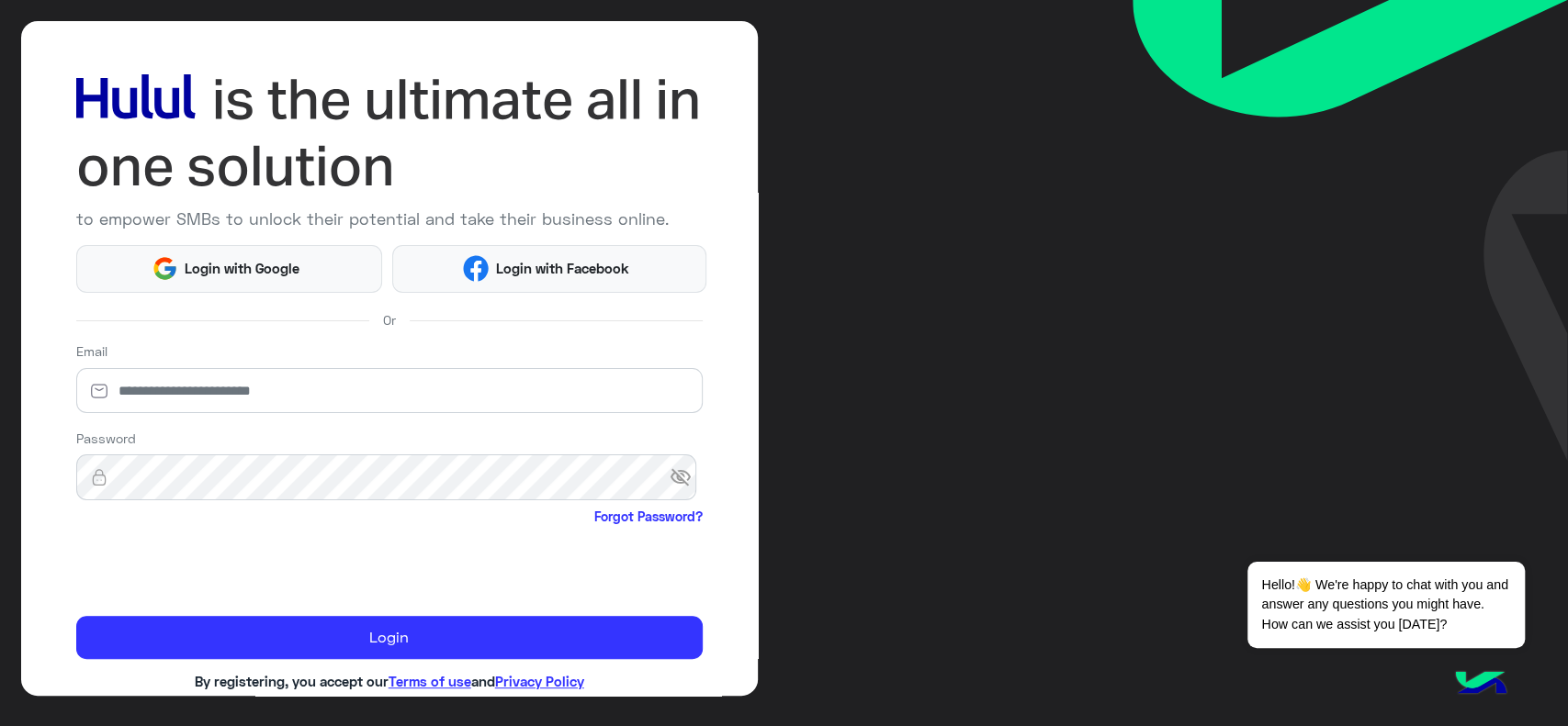
scroll to position [63, 0]
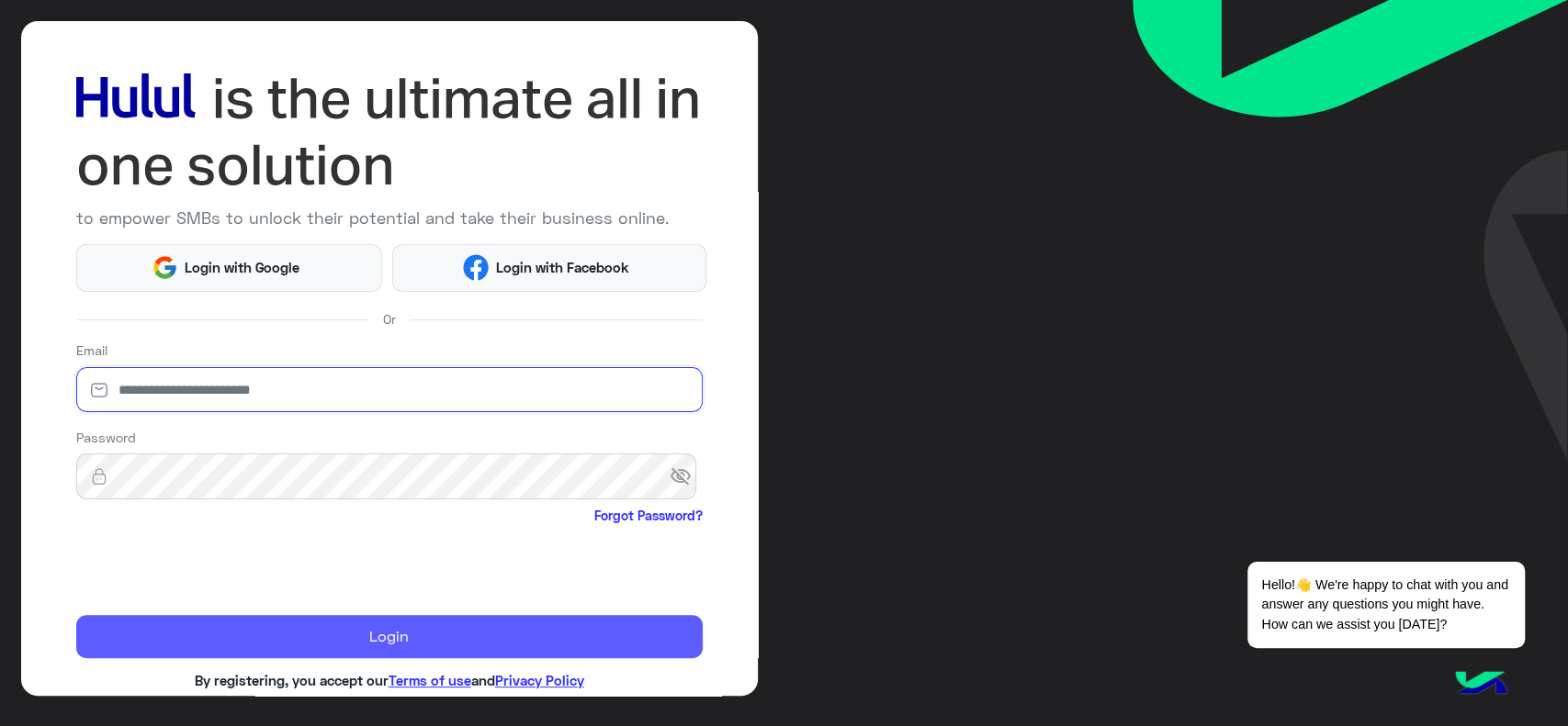
type input "**********"
click at [202, 635] on button "Login" at bounding box center [390, 637] width 626 height 44
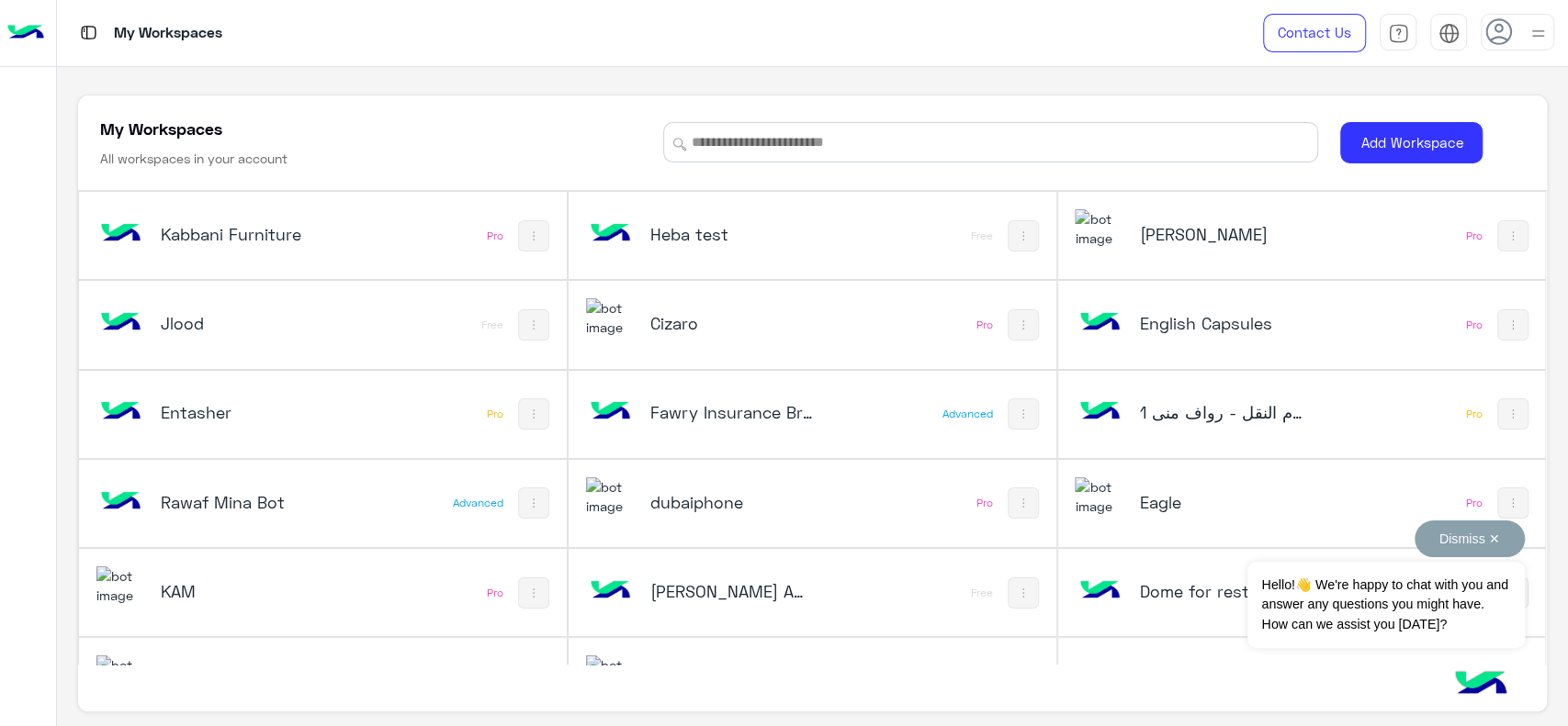
click at [1478, 541] on button "Dismiss ✕" at bounding box center [1470, 539] width 111 height 37
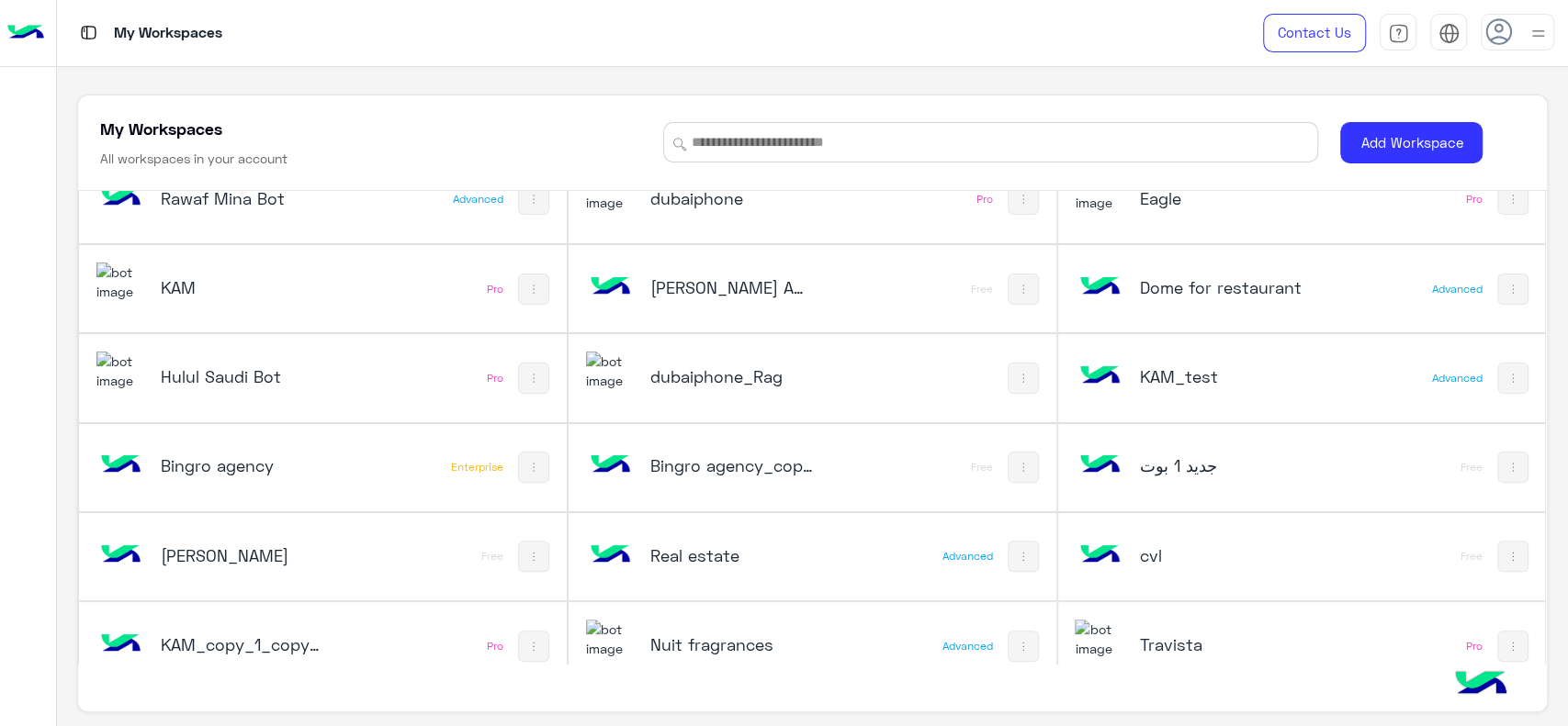
scroll to position [307, 0]
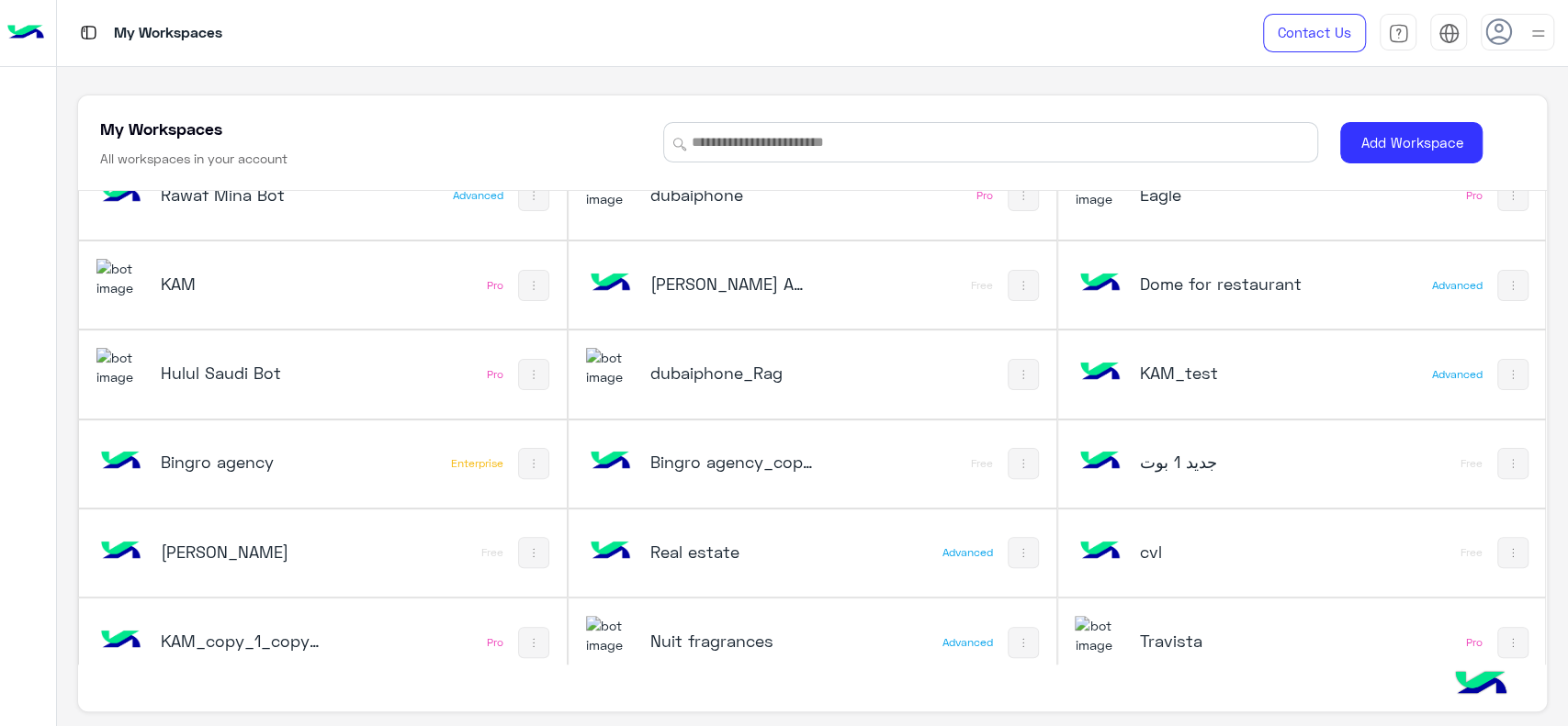
click at [841, 368] on div "dubaiphone_Rag" at bounding box center [721, 374] width 272 height 53
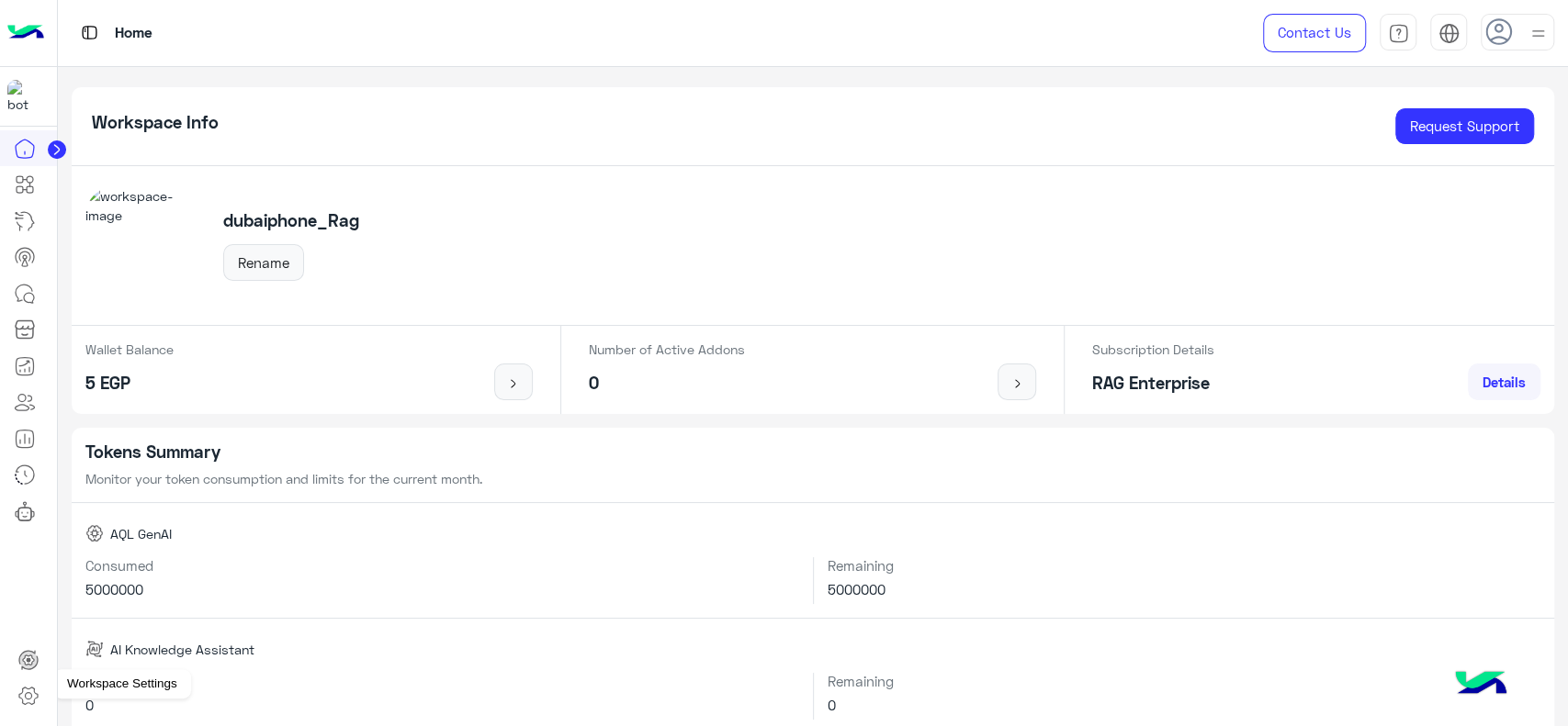
click at [21, 684] on link at bounding box center [28, 696] width 49 height 37
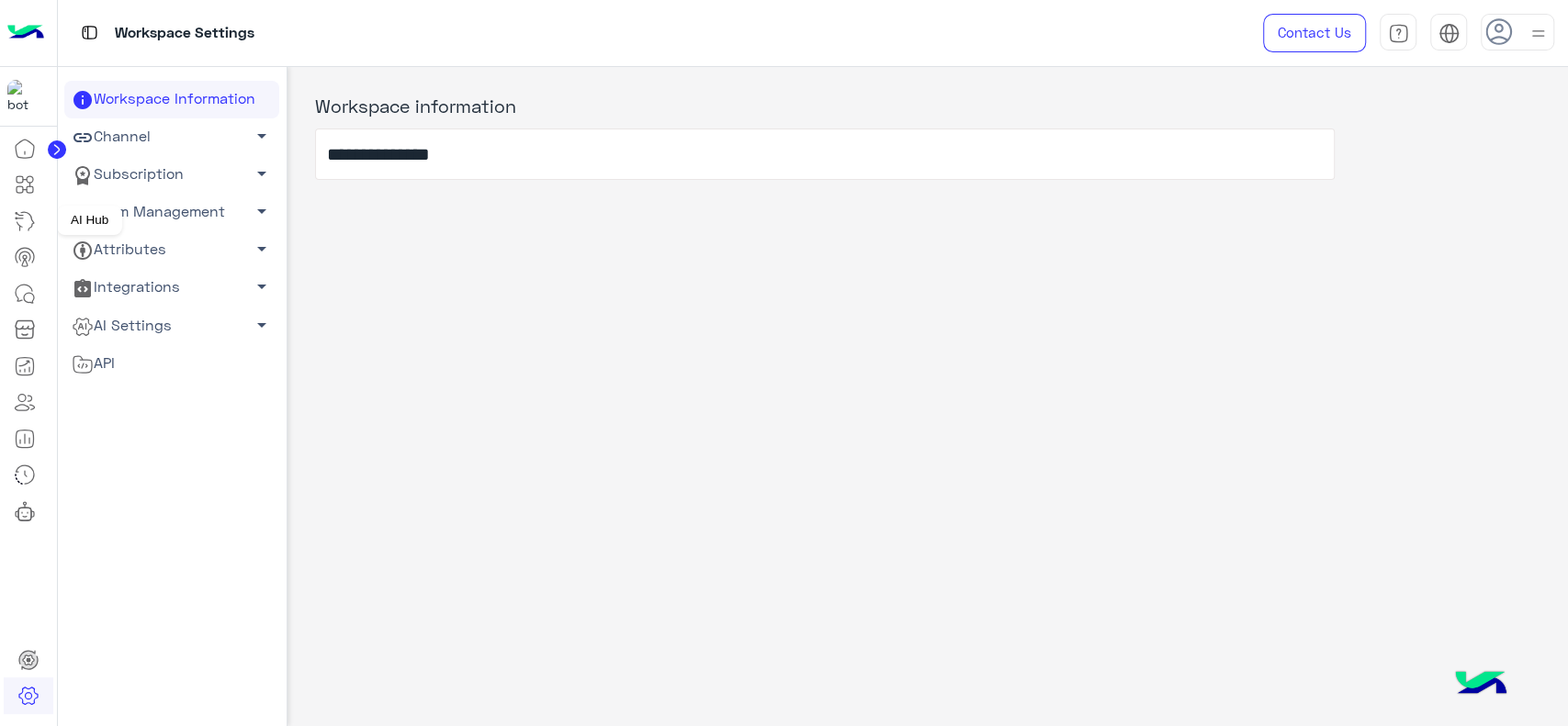
click at [34, 229] on icon at bounding box center [24, 221] width 22 height 22
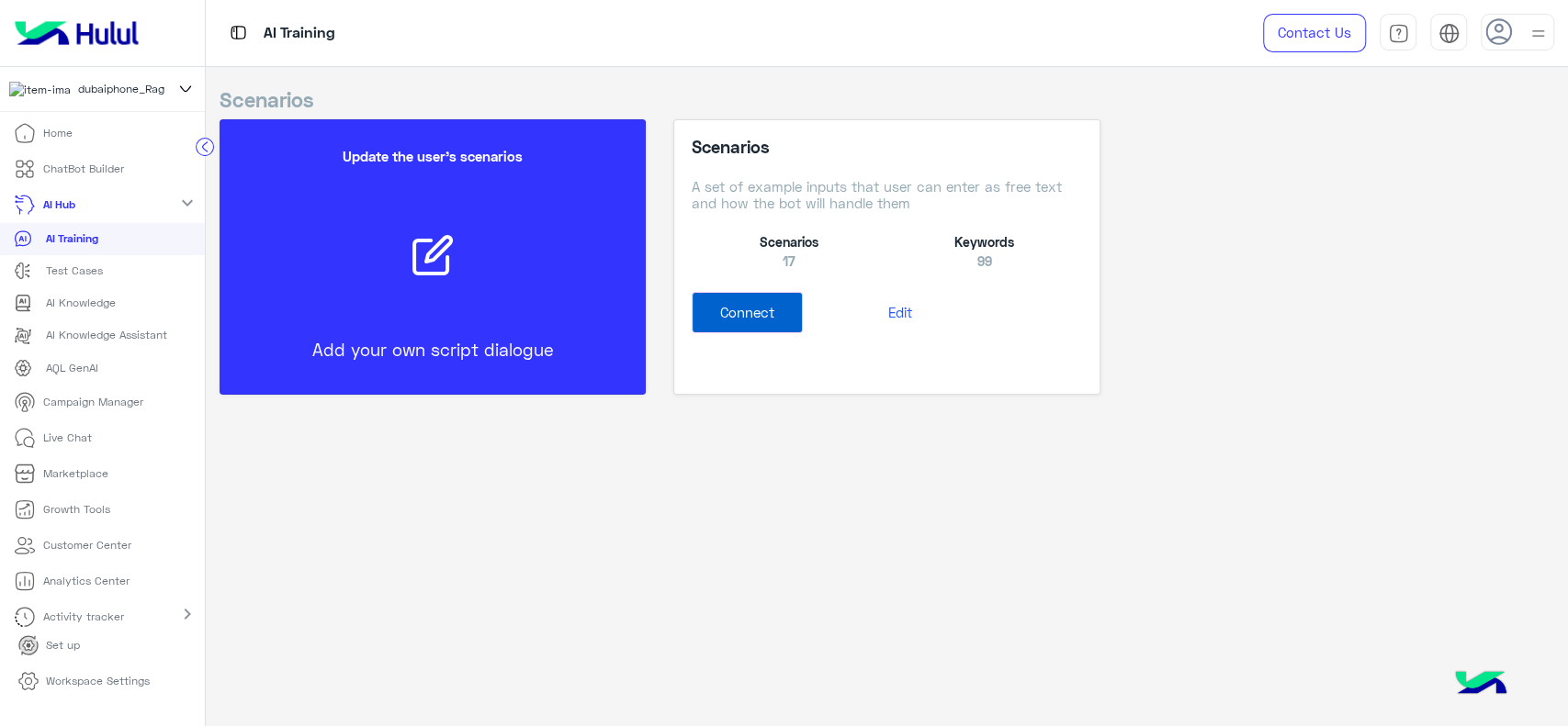
click at [104, 300] on link "AI Knowledge" at bounding box center [102, 303] width 205 height 32
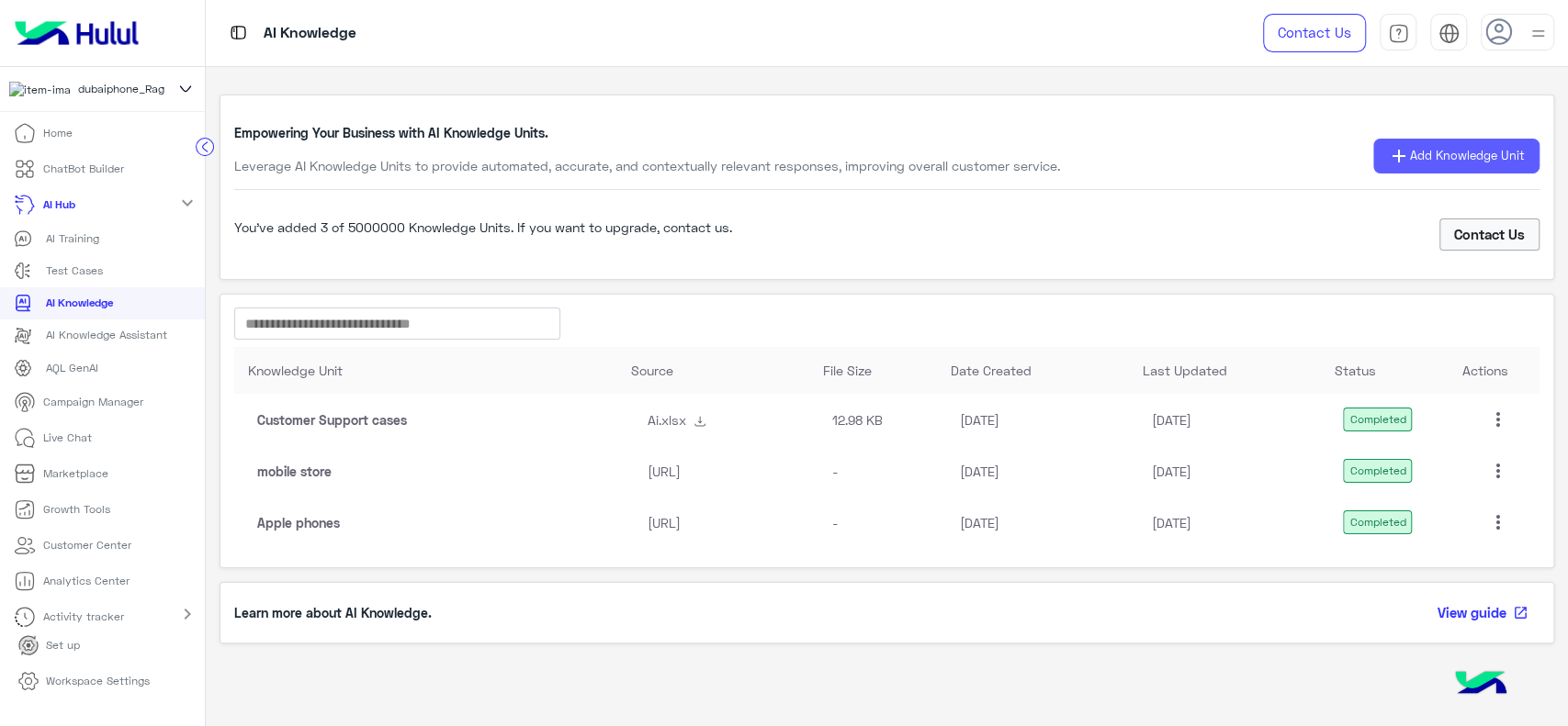
click at [1424, 143] on button "add Add Knowledge Unit" at bounding box center [1456, 155] width 166 height 34
click at [1410, 237] on button "Upload file" at bounding box center [1442, 235] width 136 height 35
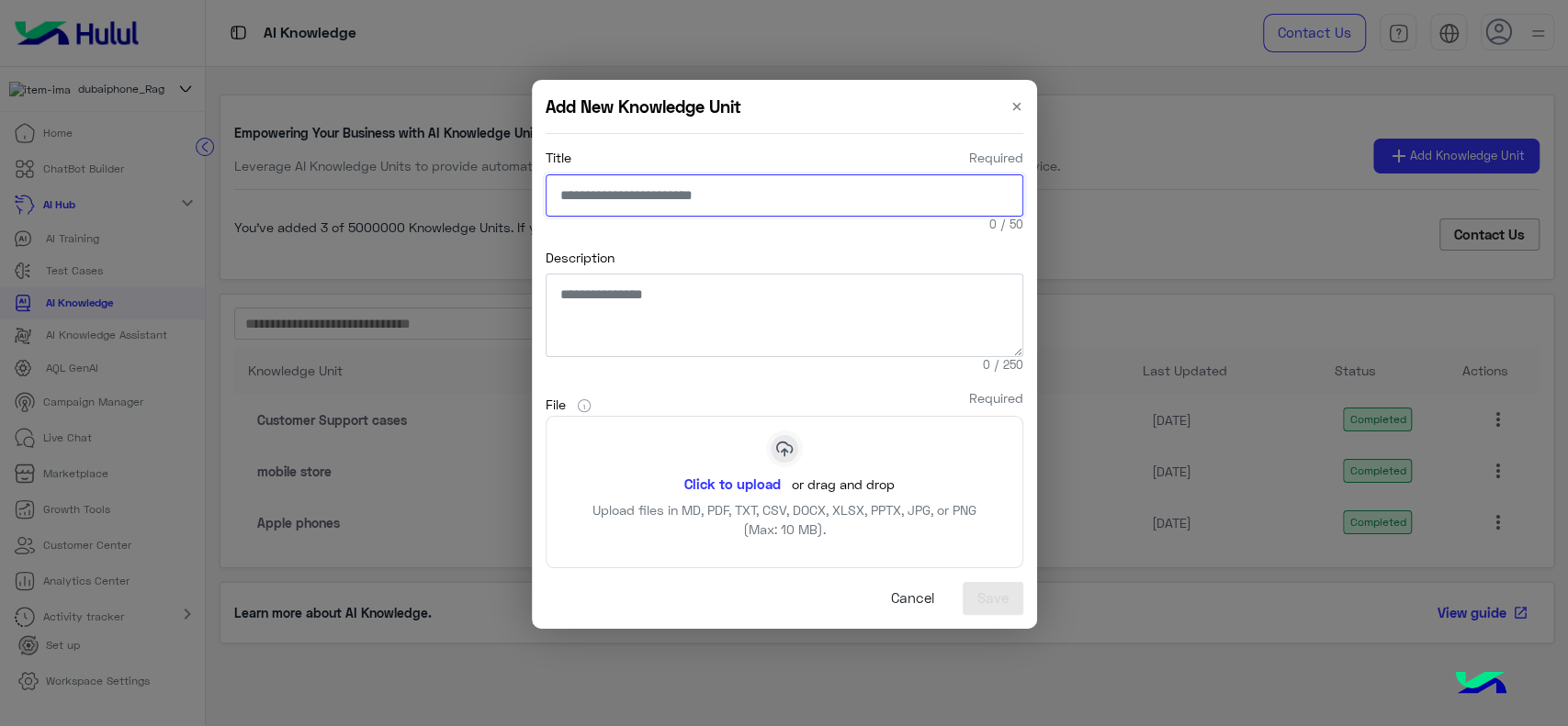
click at [804, 198] on input "Title Required" at bounding box center [784, 196] width 478 height 43
type input "**********"
click at [761, 473] on button "Click to upload" at bounding box center [732, 484] width 117 height 31
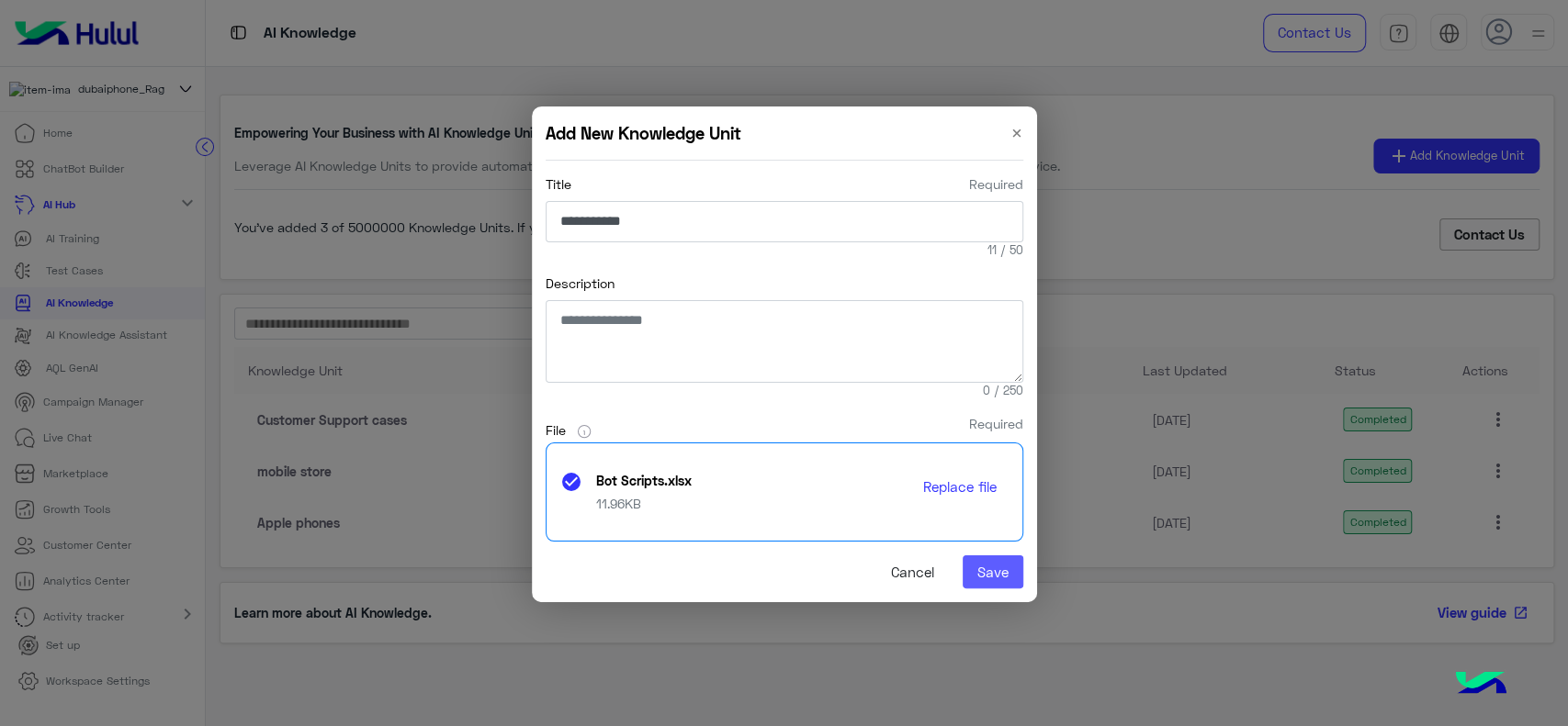
click at [981, 569] on button "Save" at bounding box center [993, 572] width 61 height 33
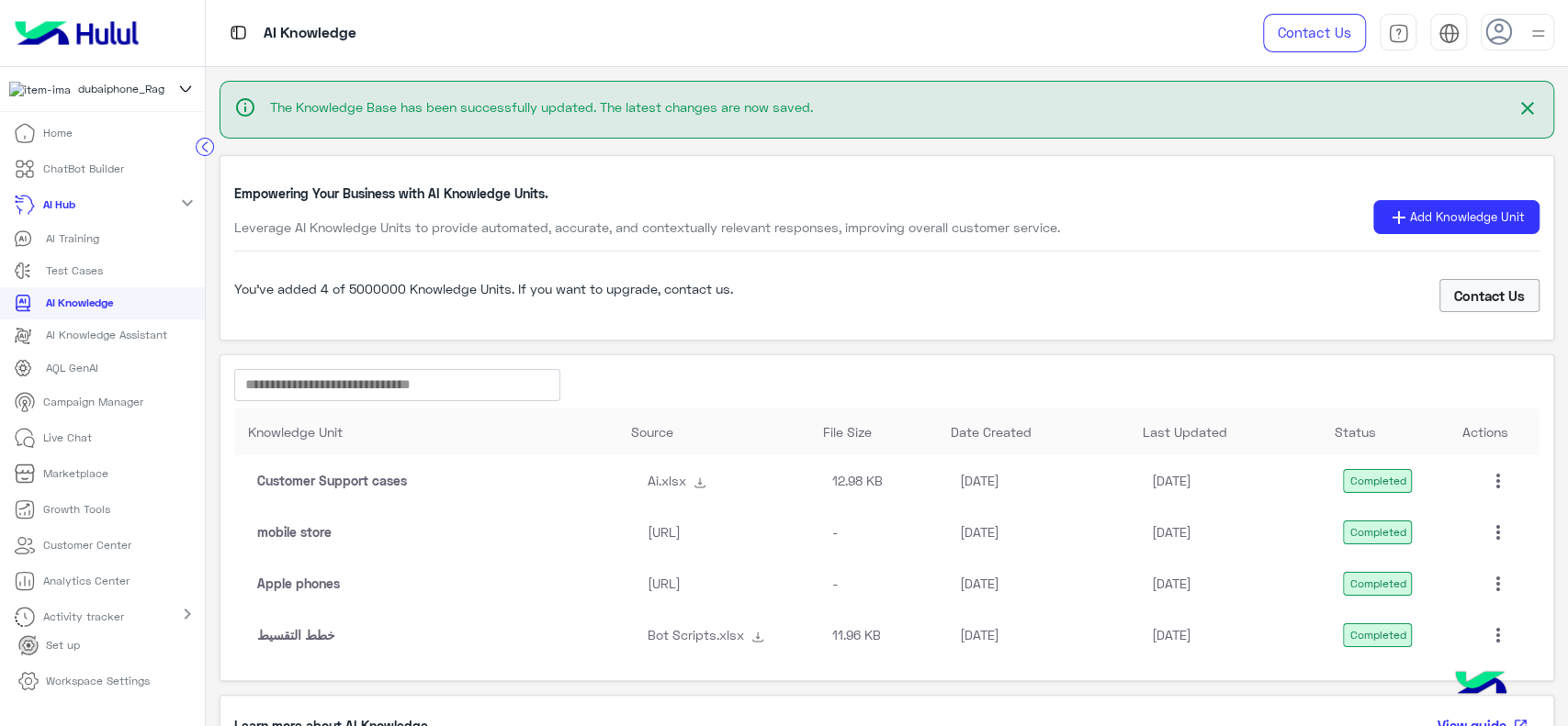
scroll to position [1, 0]
click at [103, 136] on li "Home" at bounding box center [102, 132] width 205 height 36
click at [61, 138] on p "Home" at bounding box center [58, 132] width 29 height 16
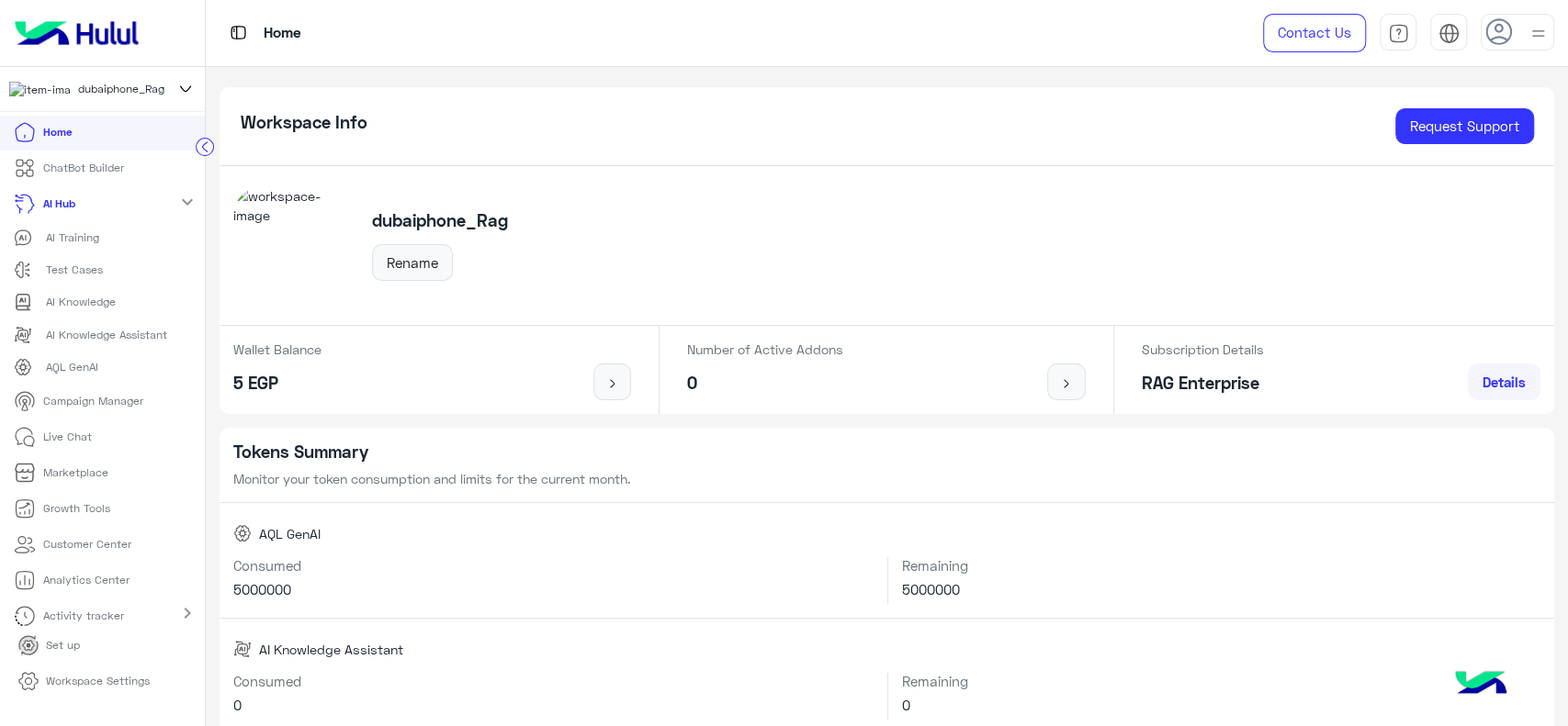
scroll to position [61, 0]
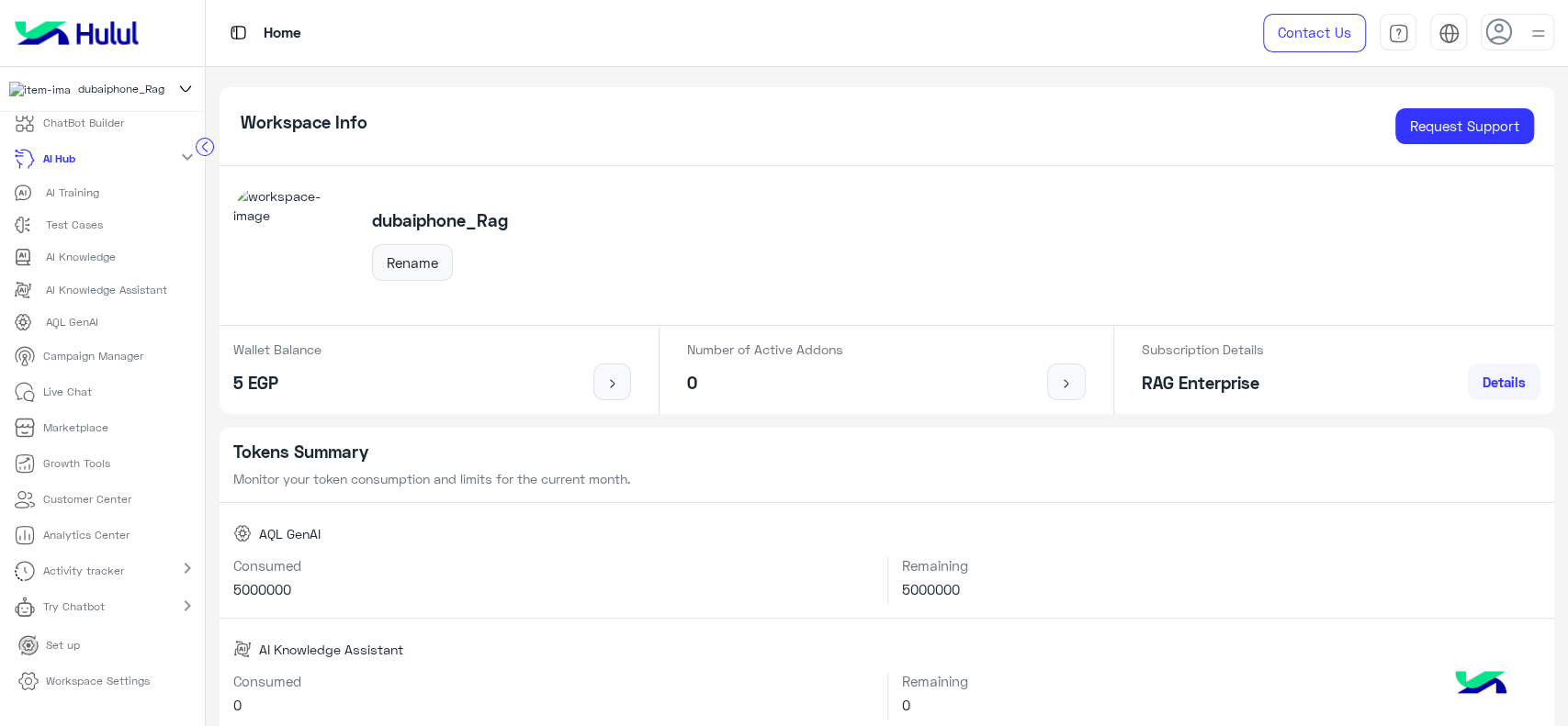
click at [91, 616] on p "Try Chatbot" at bounding box center [74, 607] width 61 height 16
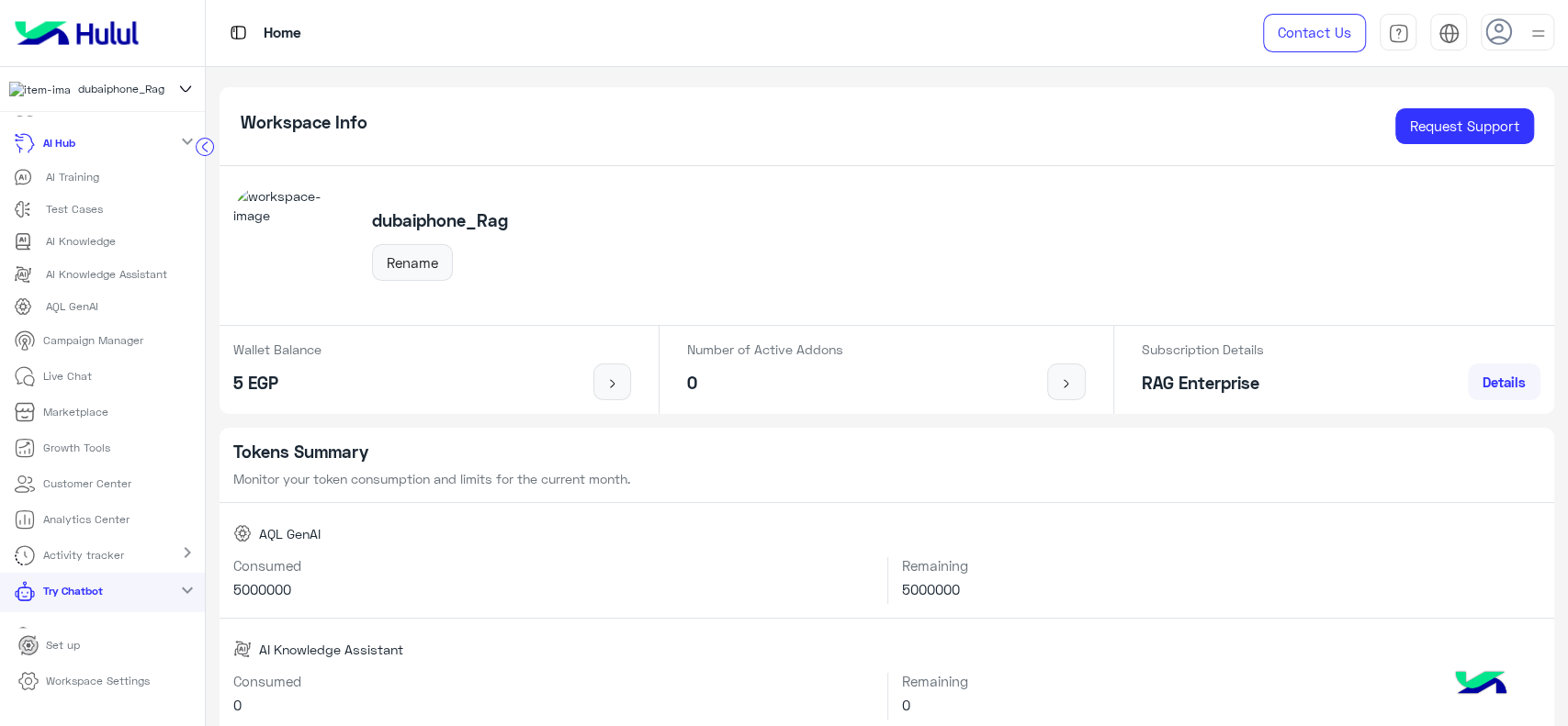
click at [113, 609] on link "Try Chatbot" at bounding box center [61, 590] width 123 height 36
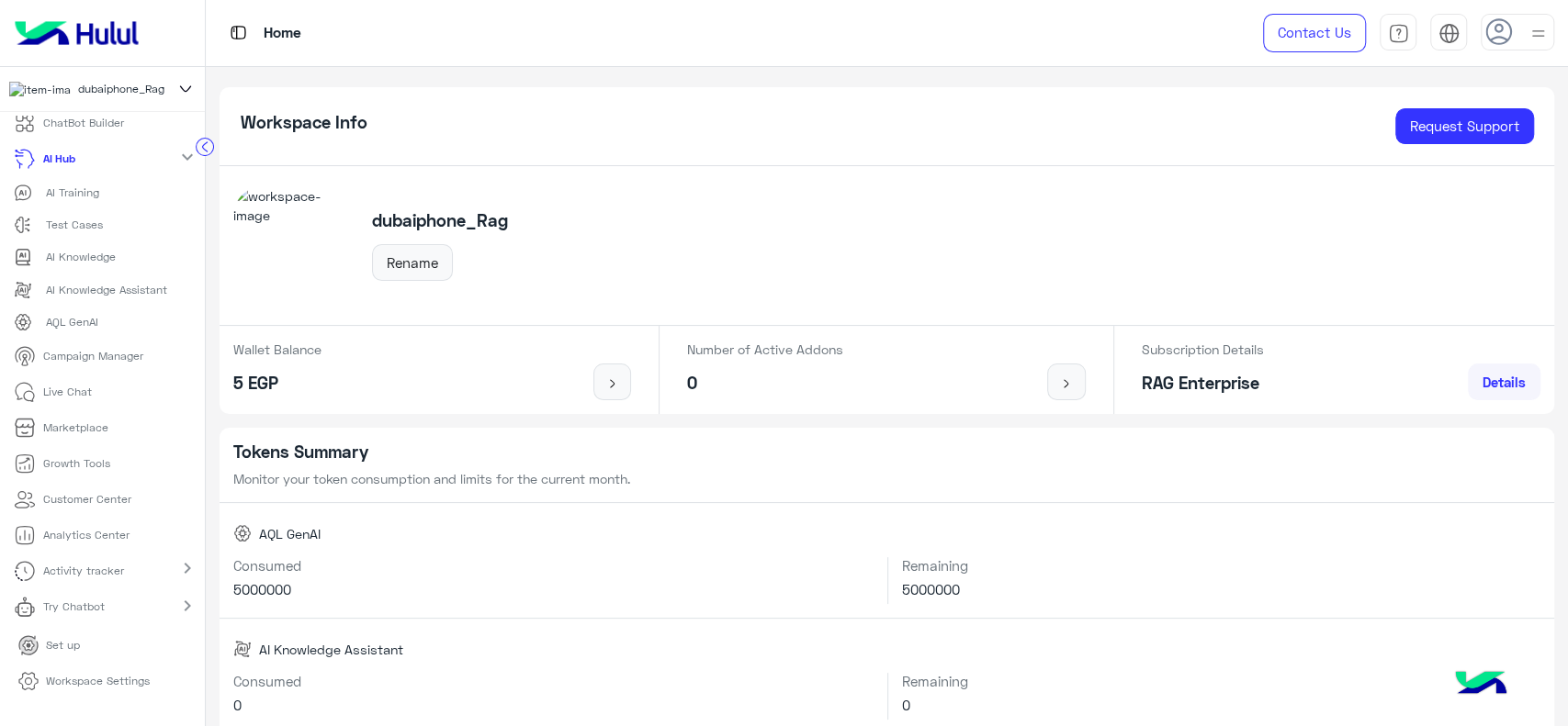
click at [113, 613] on link "Try Chatbot" at bounding box center [62, 606] width 125 height 36
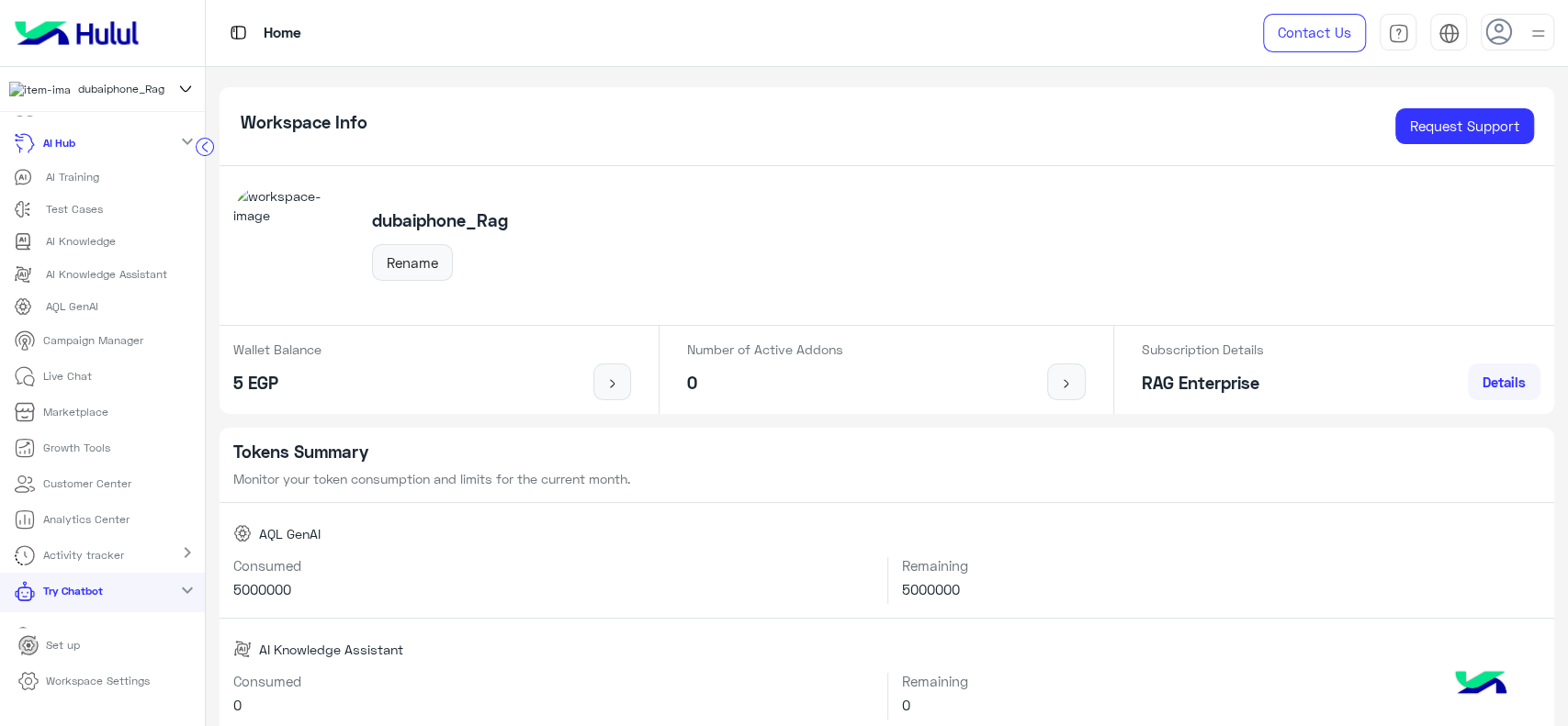
scroll to position [140, 0]
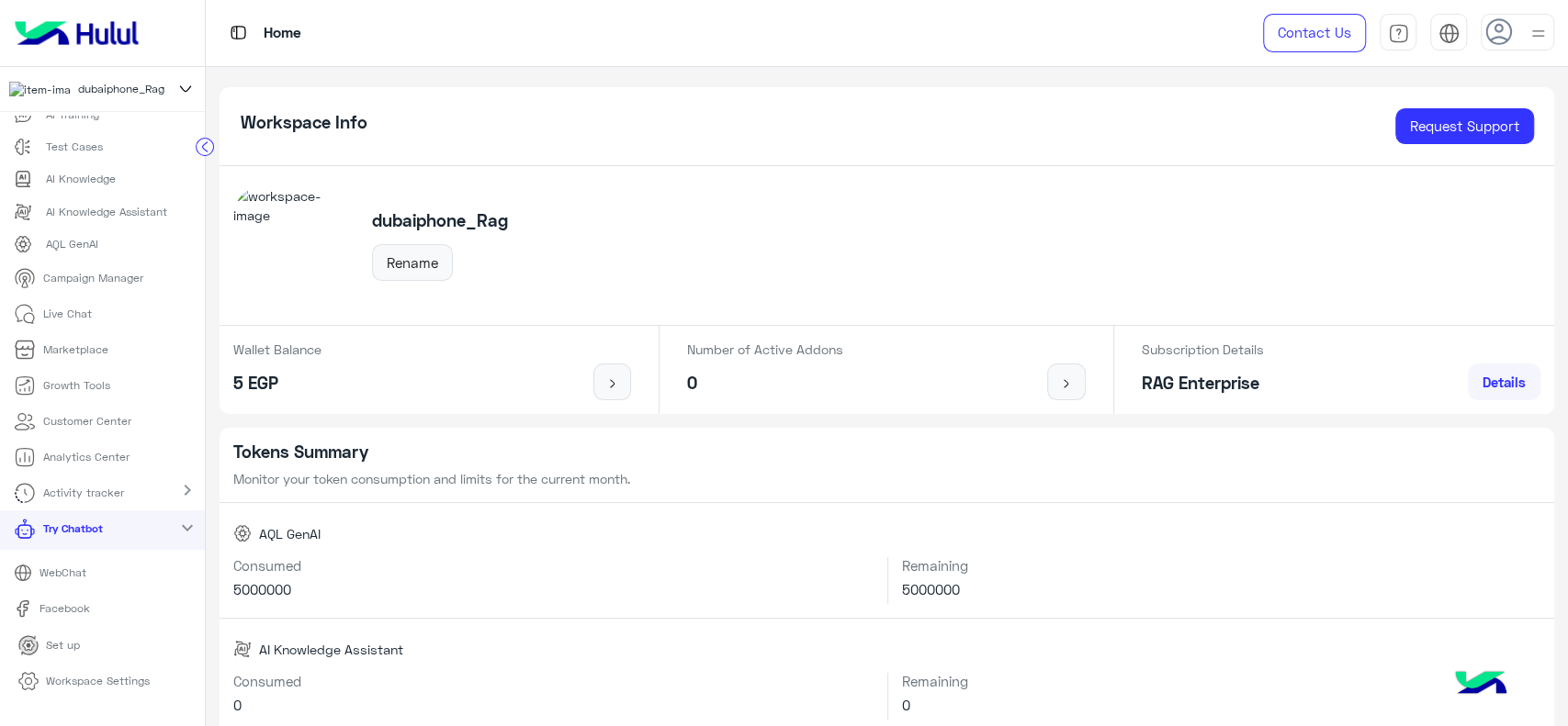
click at [83, 582] on p "WebChat" at bounding box center [62, 573] width 61 height 16
click at [98, 177] on p "AI Knowledge" at bounding box center [80, 178] width 70 height 16
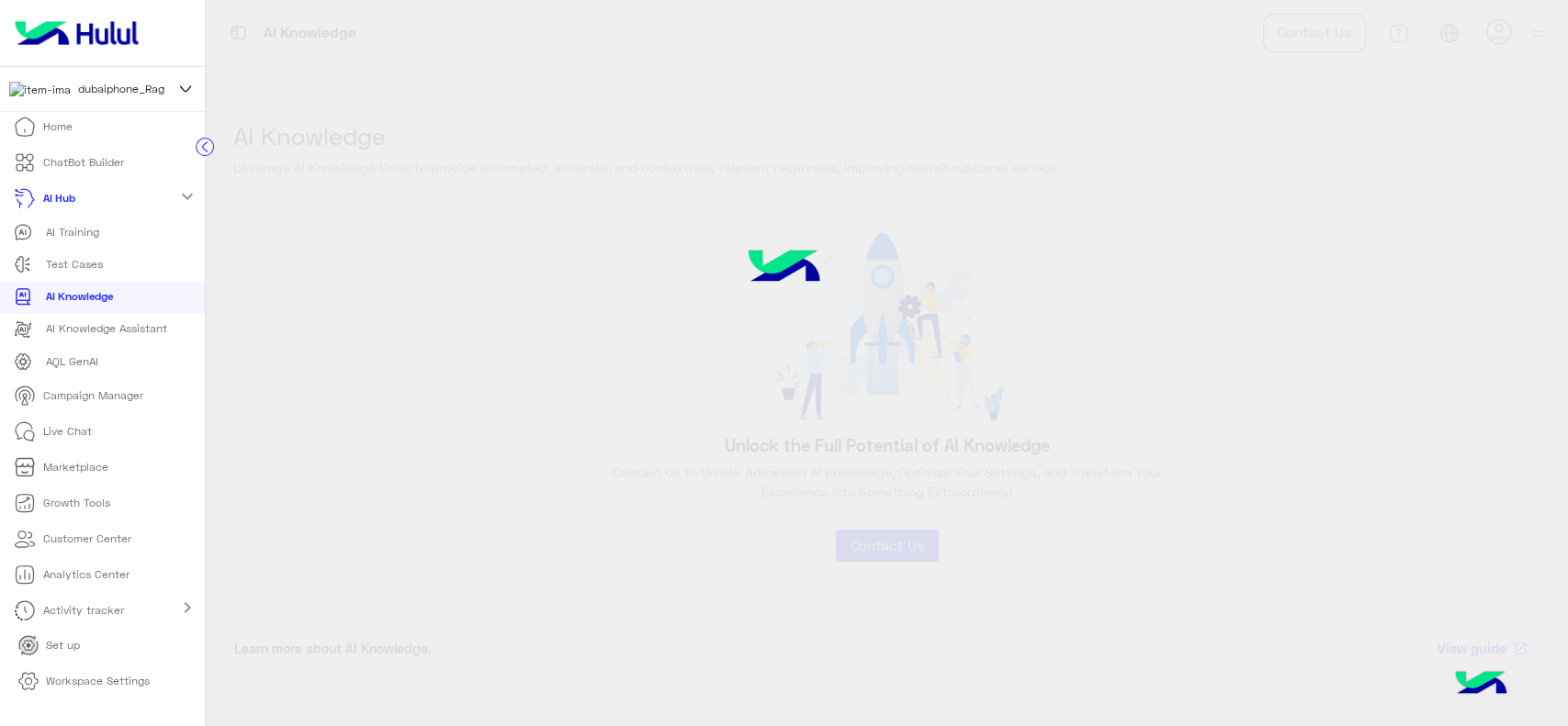
scroll to position [22, 0]
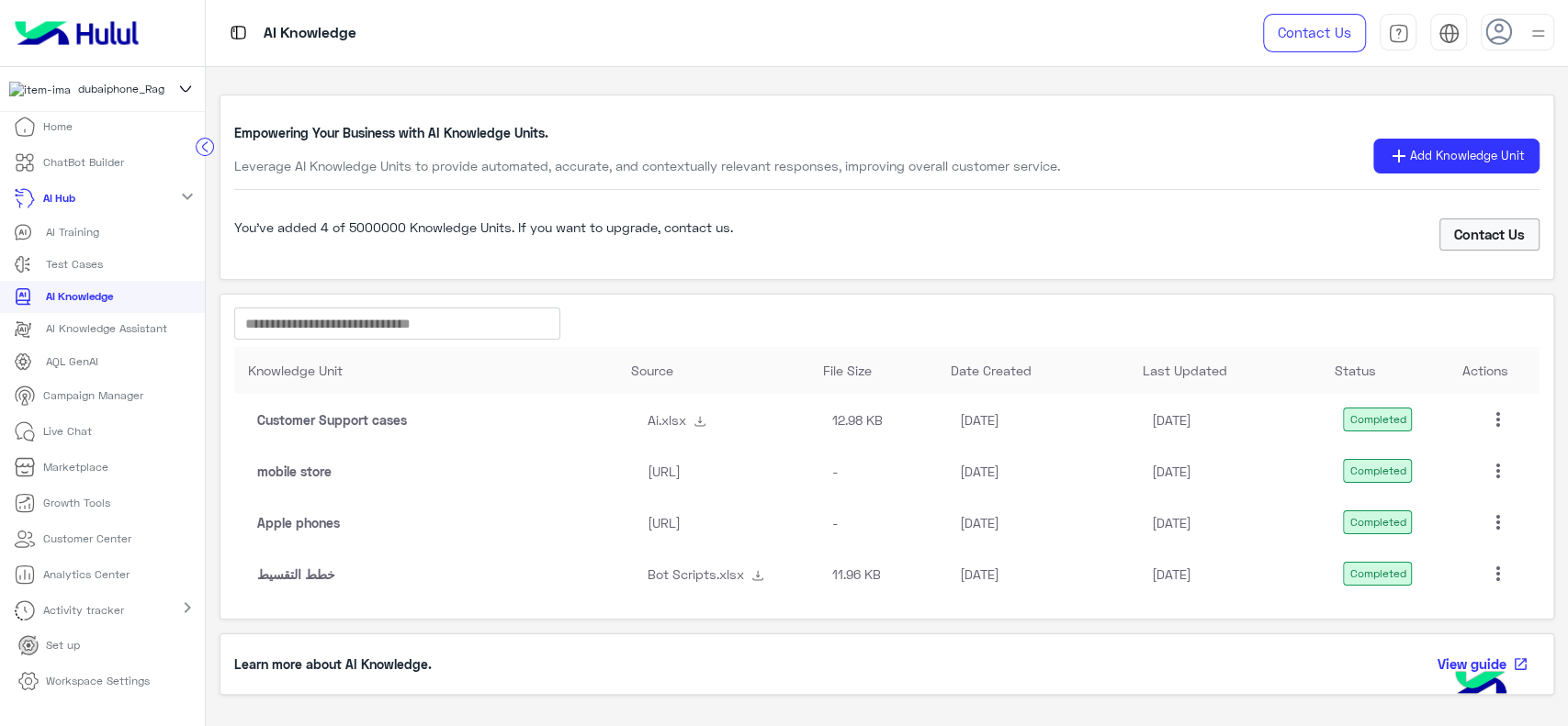
click at [1490, 569] on mat-icon "more_vert" at bounding box center [1498, 574] width 22 height 22
click at [1414, 621] on button "Edit" at bounding box center [1421, 614] width 148 height 44
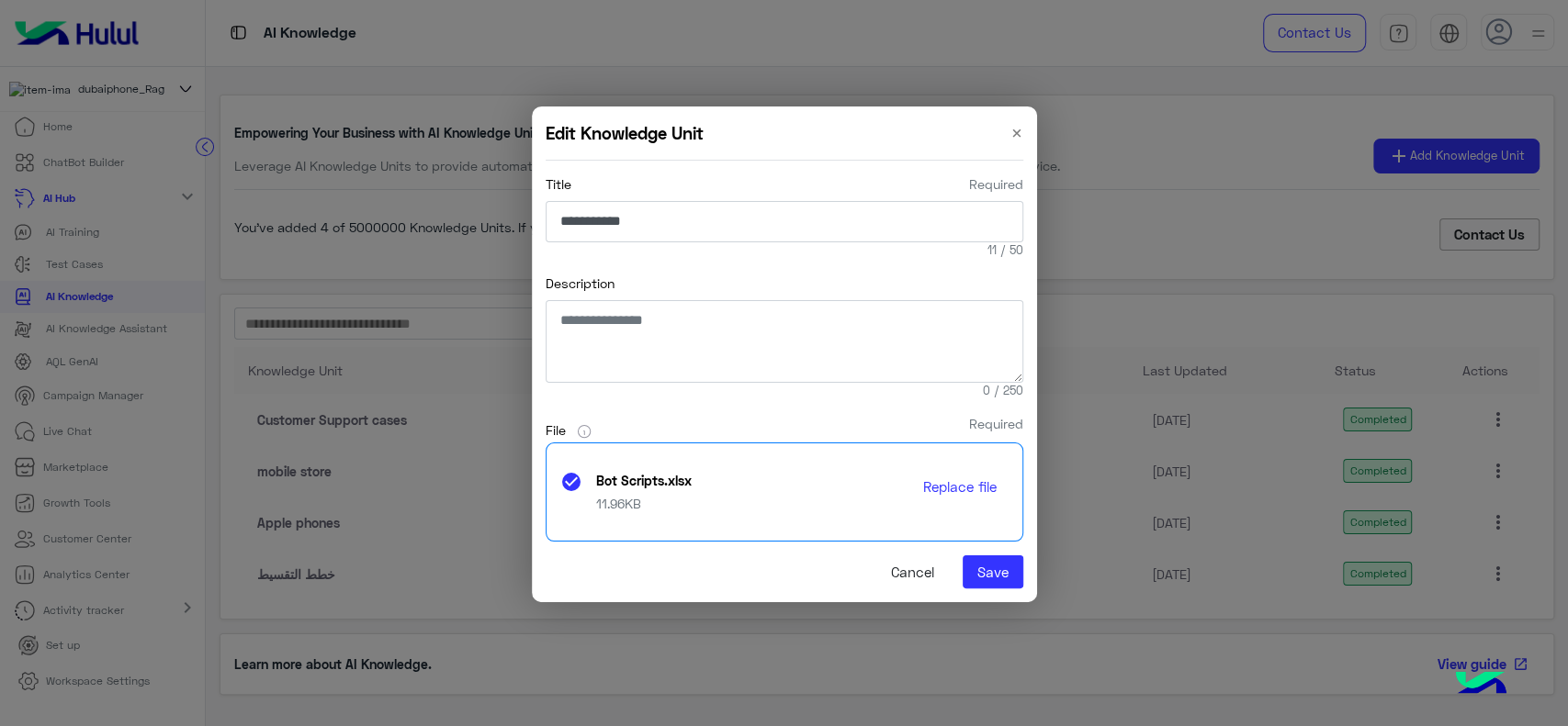
click at [944, 489] on button "Replace file" at bounding box center [960, 488] width 96 height 33
click at [981, 576] on button "Save" at bounding box center [993, 572] width 61 height 33
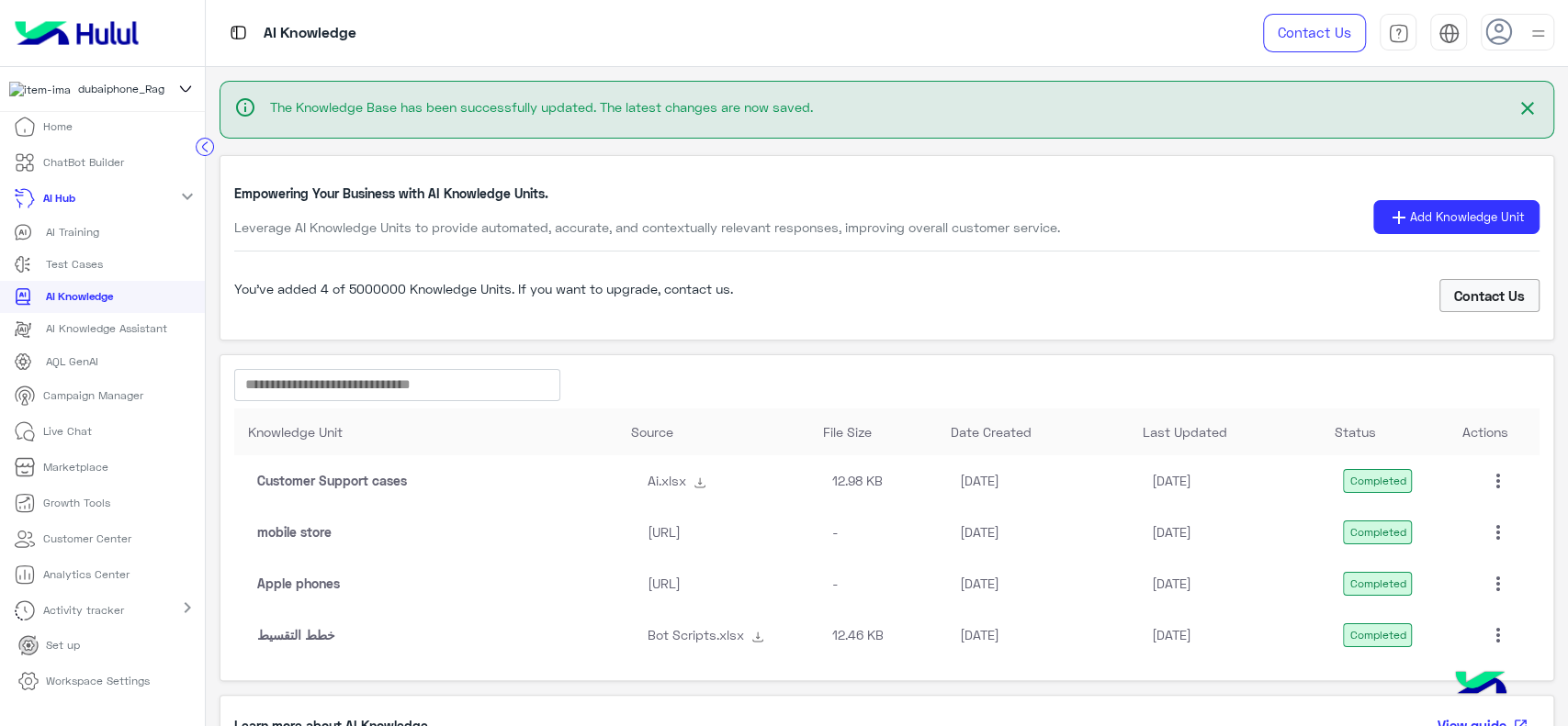
click at [102, 230] on div "AI Training" at bounding box center [102, 232] width 177 height 18
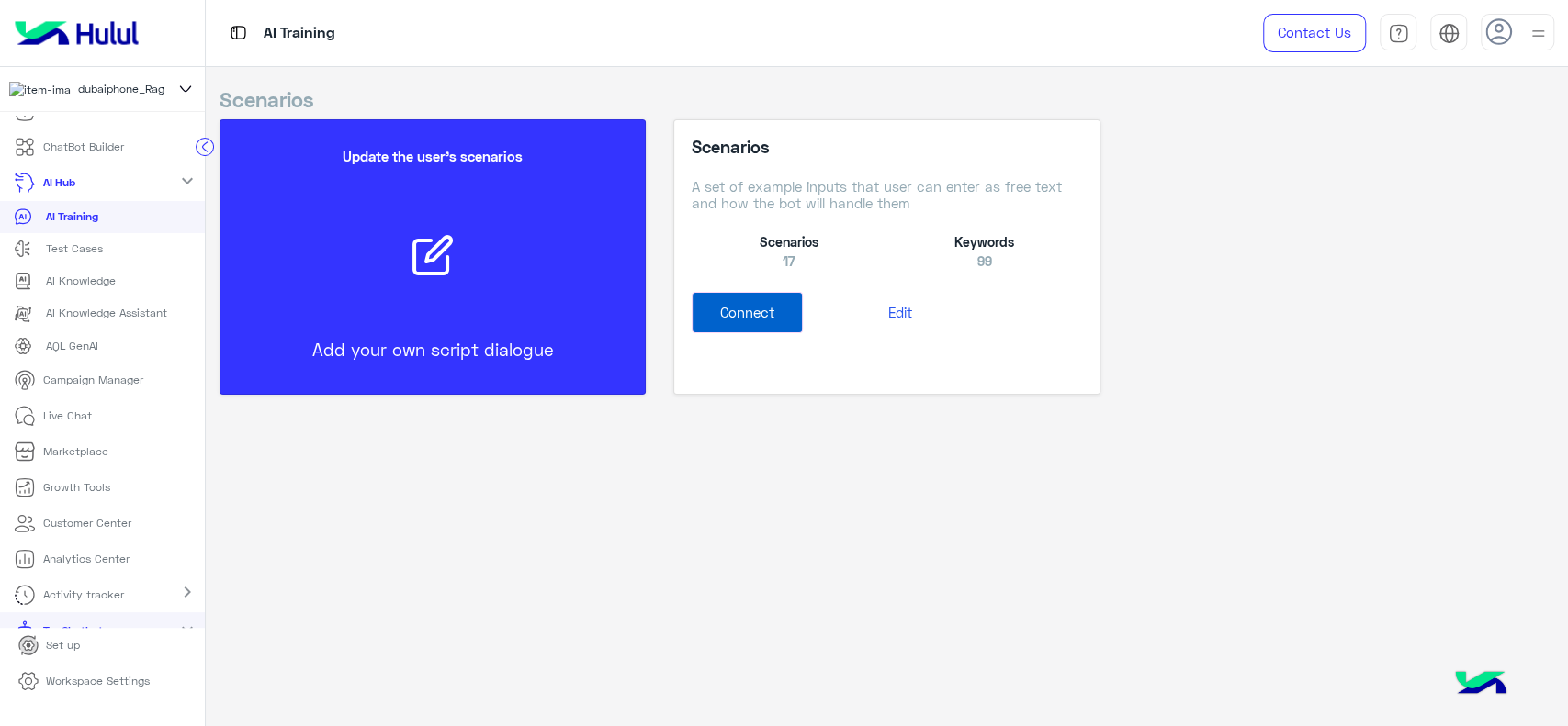
click at [889, 319] on button "Edit" at bounding box center [900, 312] width 195 height 42
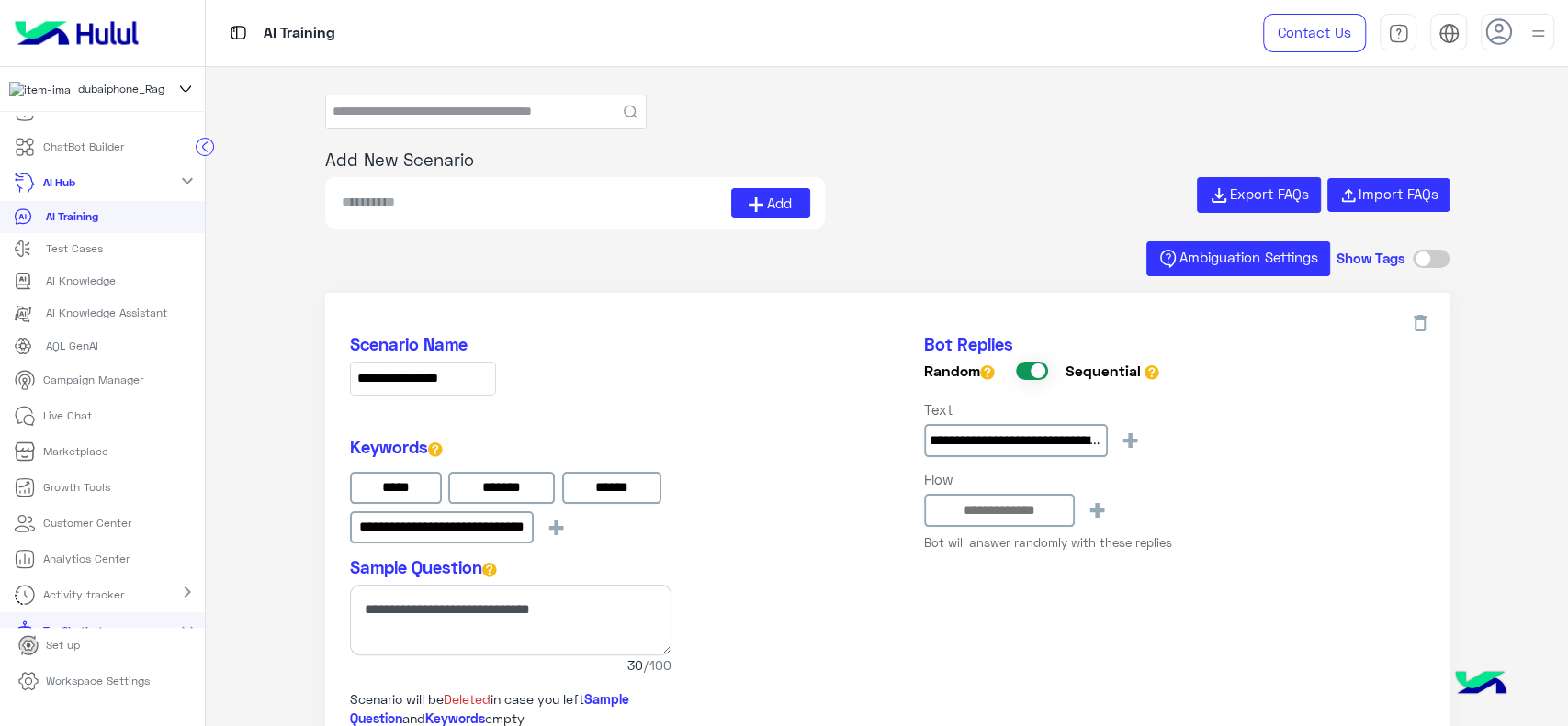
type input "**********"
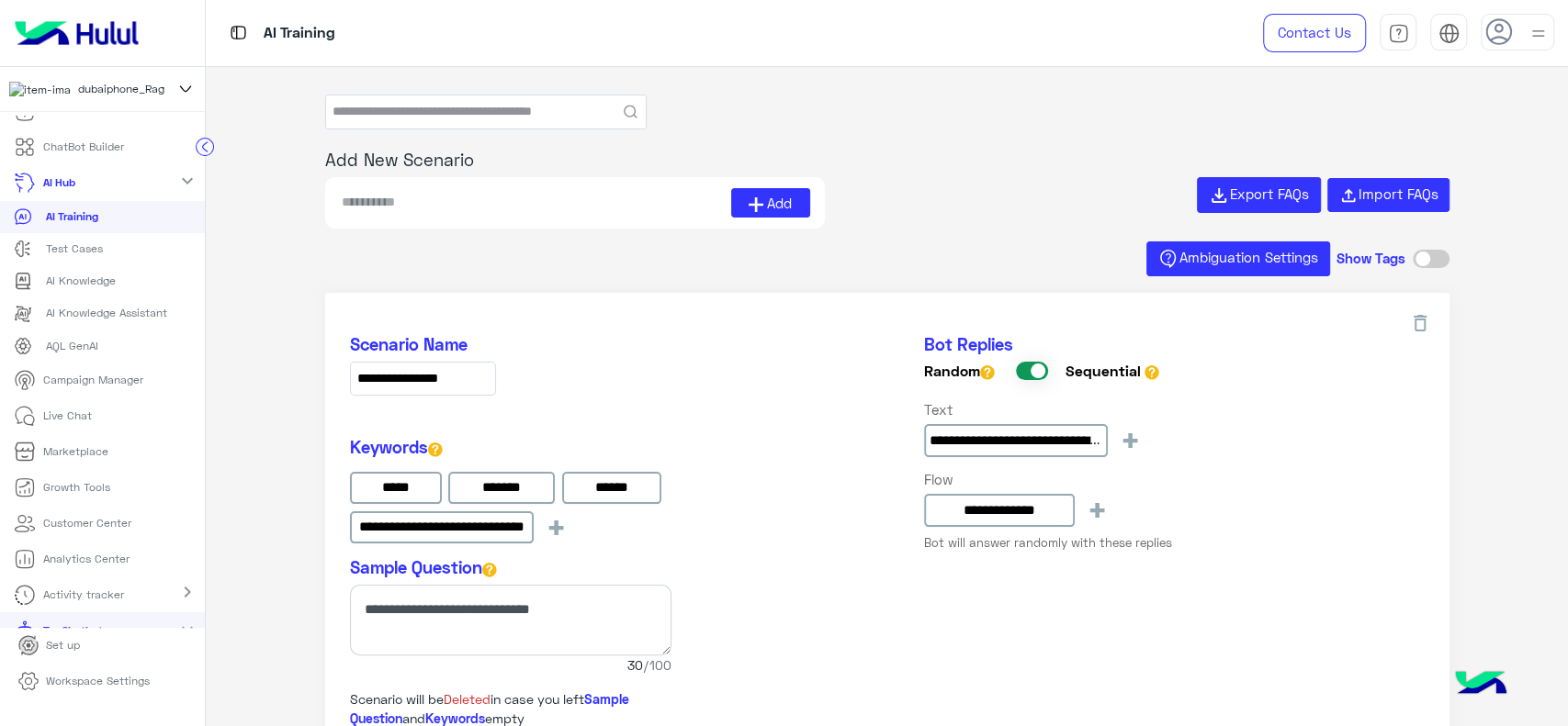
click at [549, 217] on div "Add" at bounding box center [574, 203] width 499 height 51
click at [542, 118] on input "text" at bounding box center [486, 112] width 320 height 33
type input "****"
click at [624, 105] on button "submit" at bounding box center [630, 111] width 14 height 14
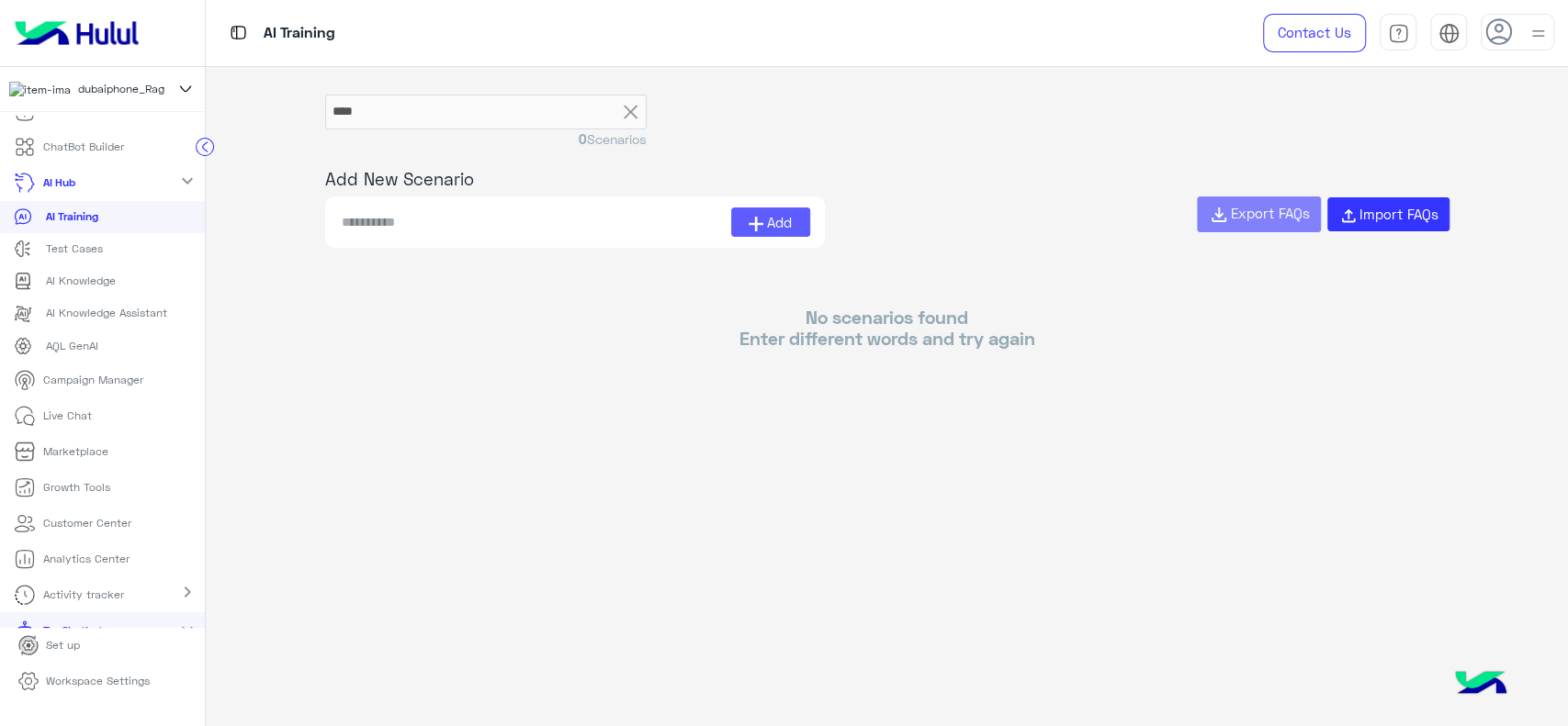
click at [772, 226] on span "Add" at bounding box center [780, 223] width 25 height 21
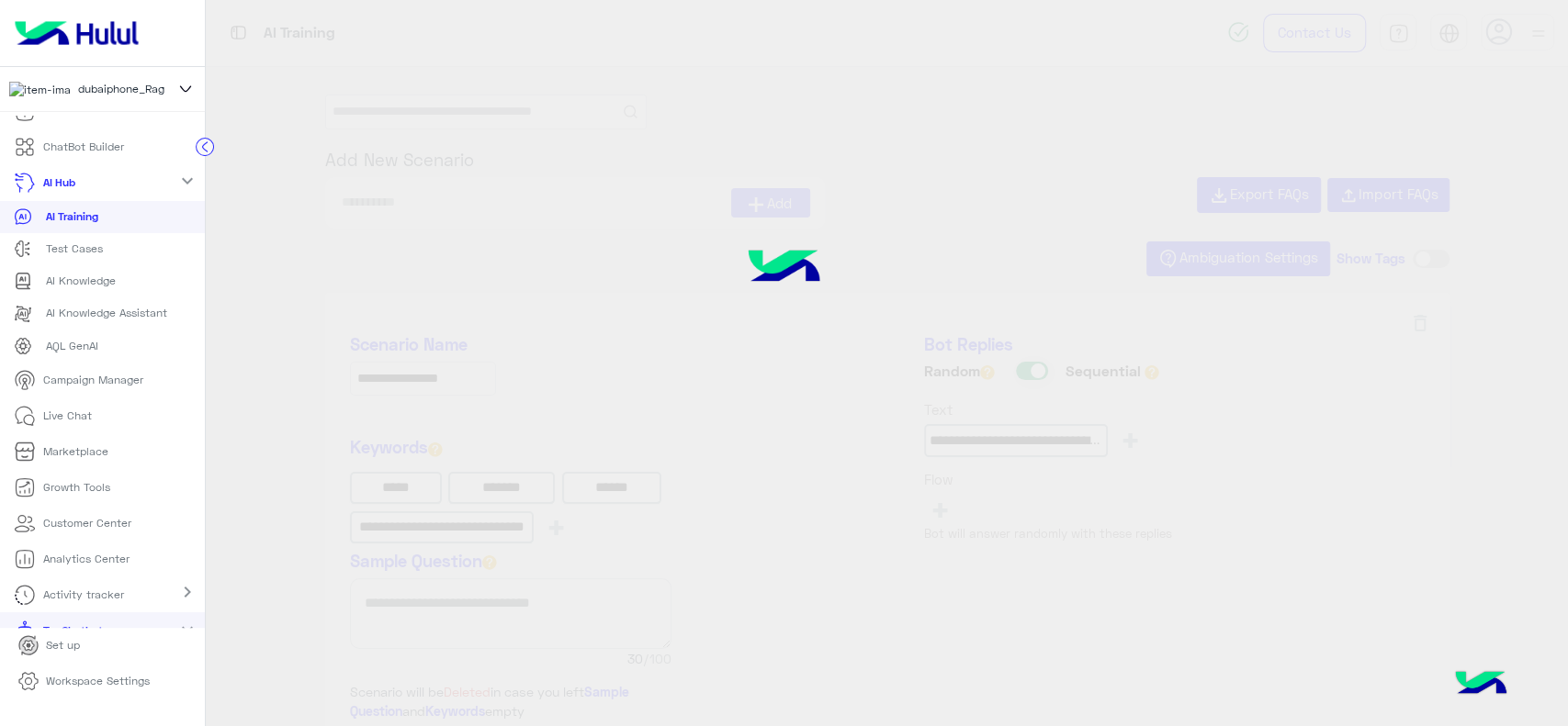
type input "**********"
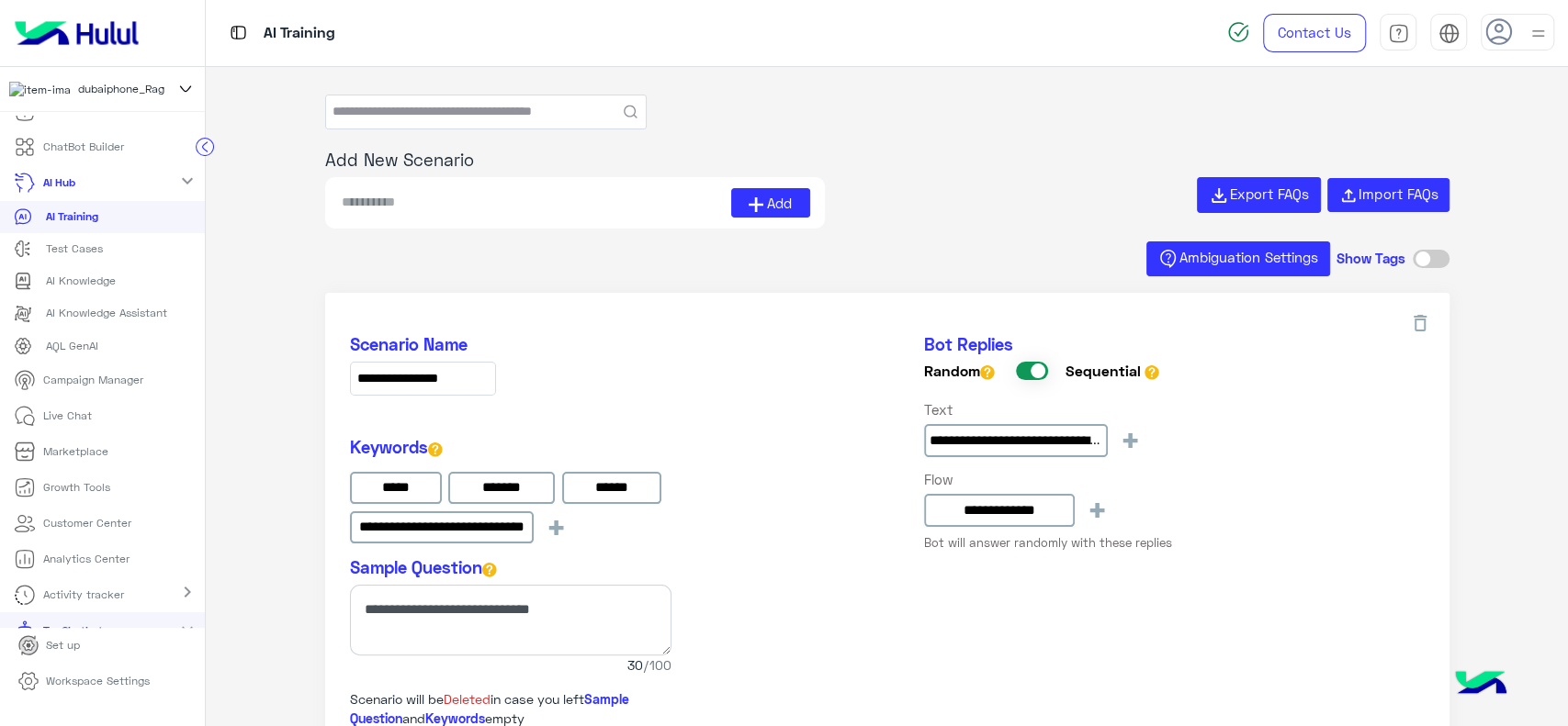
drag, startPoint x: 597, startPoint y: 217, endPoint x: 602, endPoint y: 197, distance: 20.6
click at [602, 197] on div "Add" at bounding box center [574, 203] width 499 height 51
click at [602, 197] on input at bounding box center [536, 203] width 392 height 29
type input "**********"
click at [767, 202] on span "Add" at bounding box center [780, 204] width 25 height 21
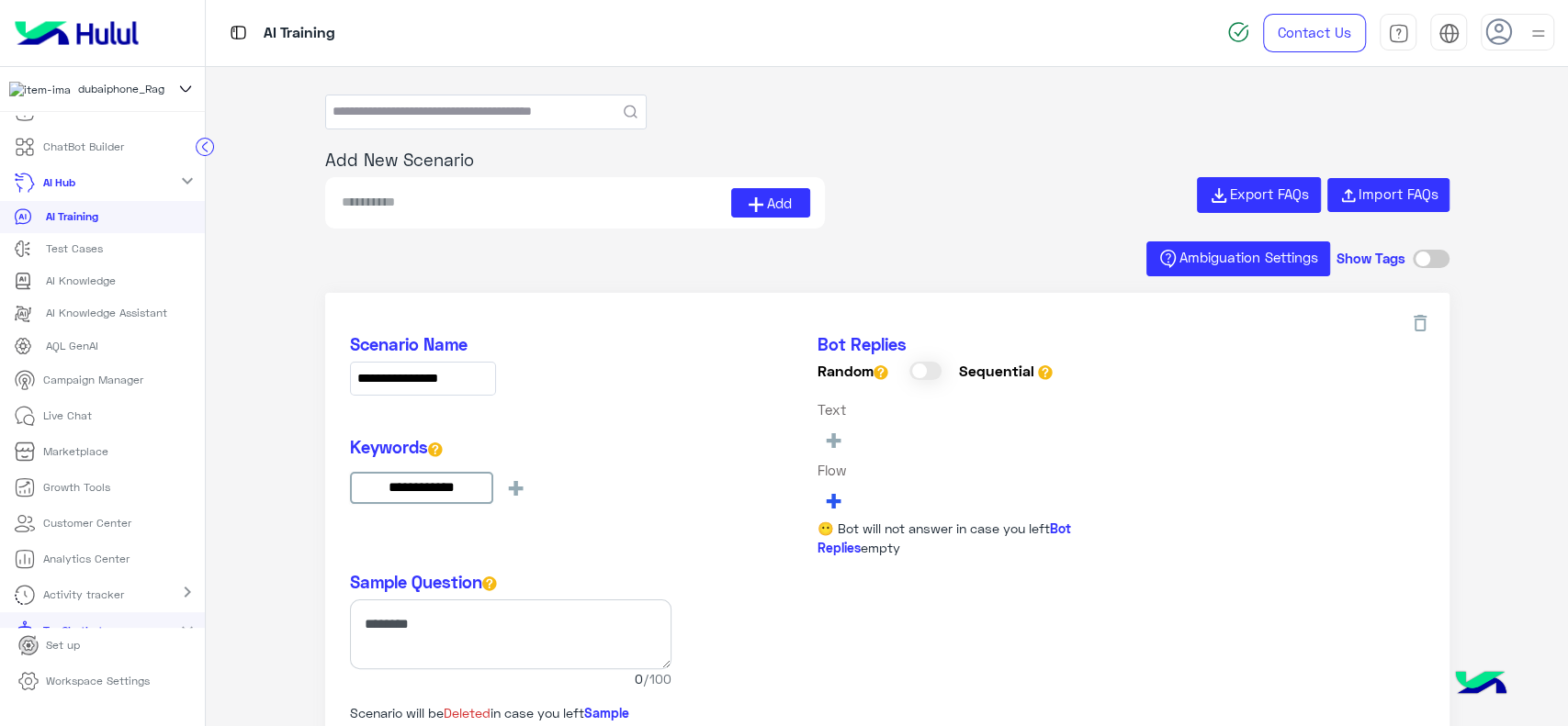
click at [829, 496] on span "+" at bounding box center [834, 499] width 21 height 30
click at [860, 647] on button "Handover خدمة العملاء" at bounding box center [932, 652] width 226 height 29
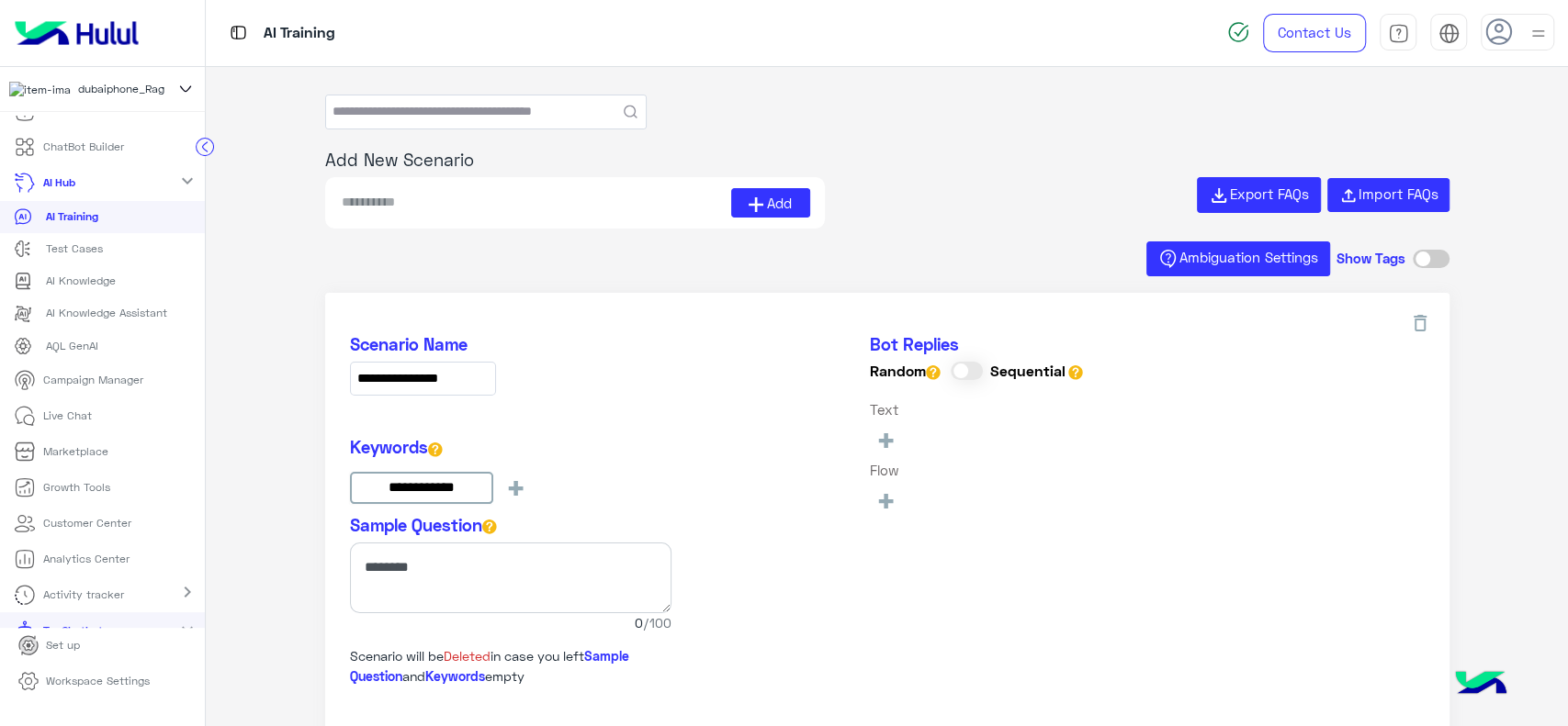
type input "**********"
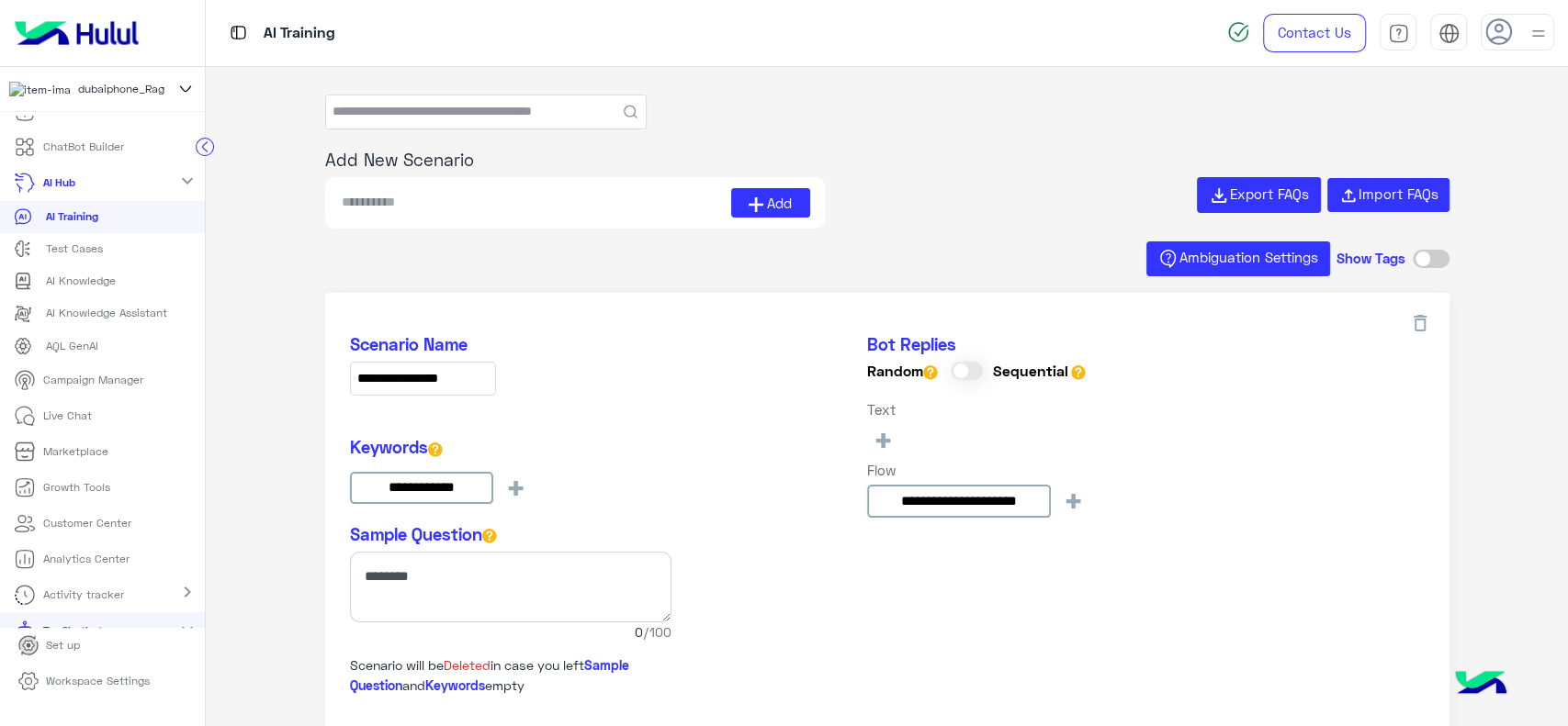
click at [685, 456] on div "**********" at bounding box center [887, 429] width 1075 height 190
click at [138, 224] on div "AI Training" at bounding box center [102, 216] width 177 height 18
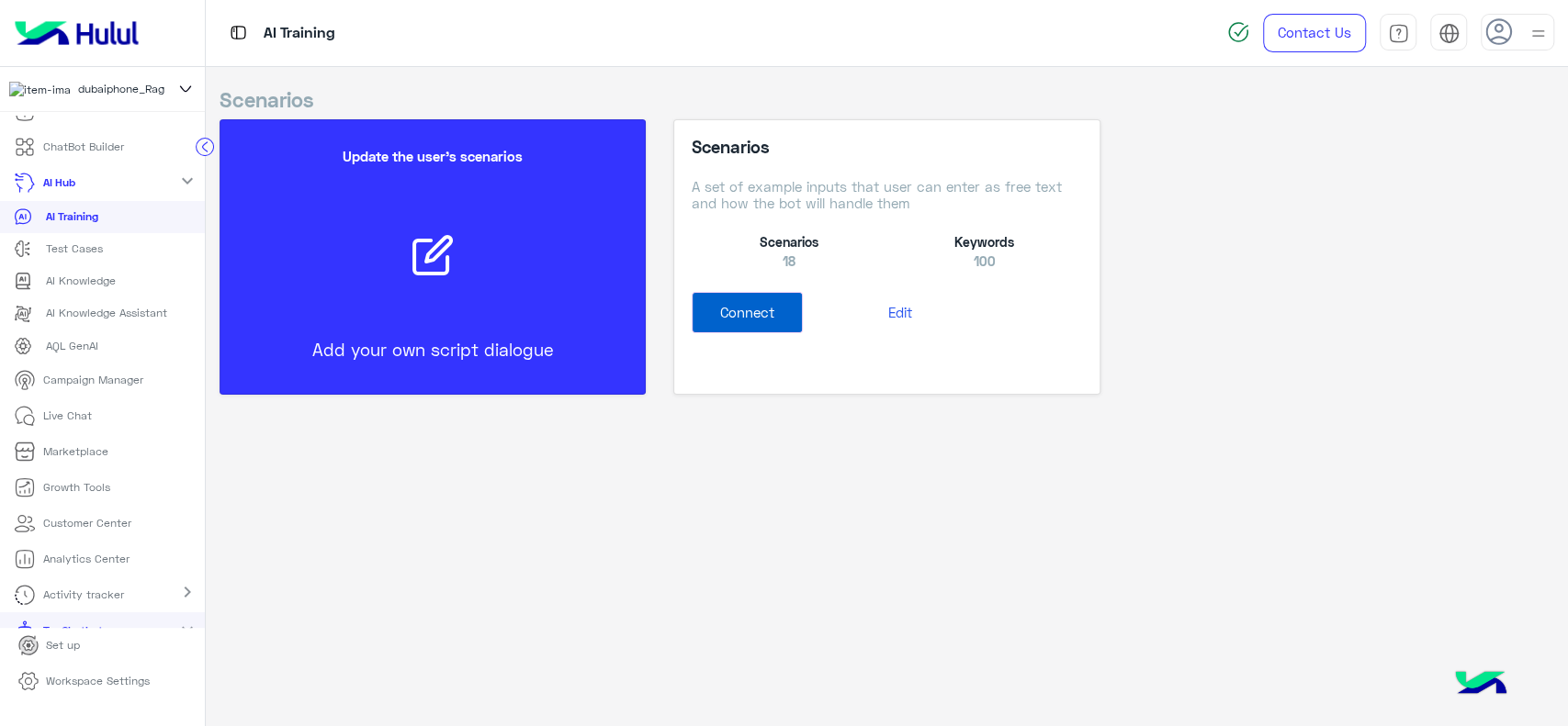
click at [752, 310] on button "Connect" at bounding box center [747, 312] width 112 height 42
click at [111, 283] on p "AI Knowledge" at bounding box center [80, 280] width 70 height 16
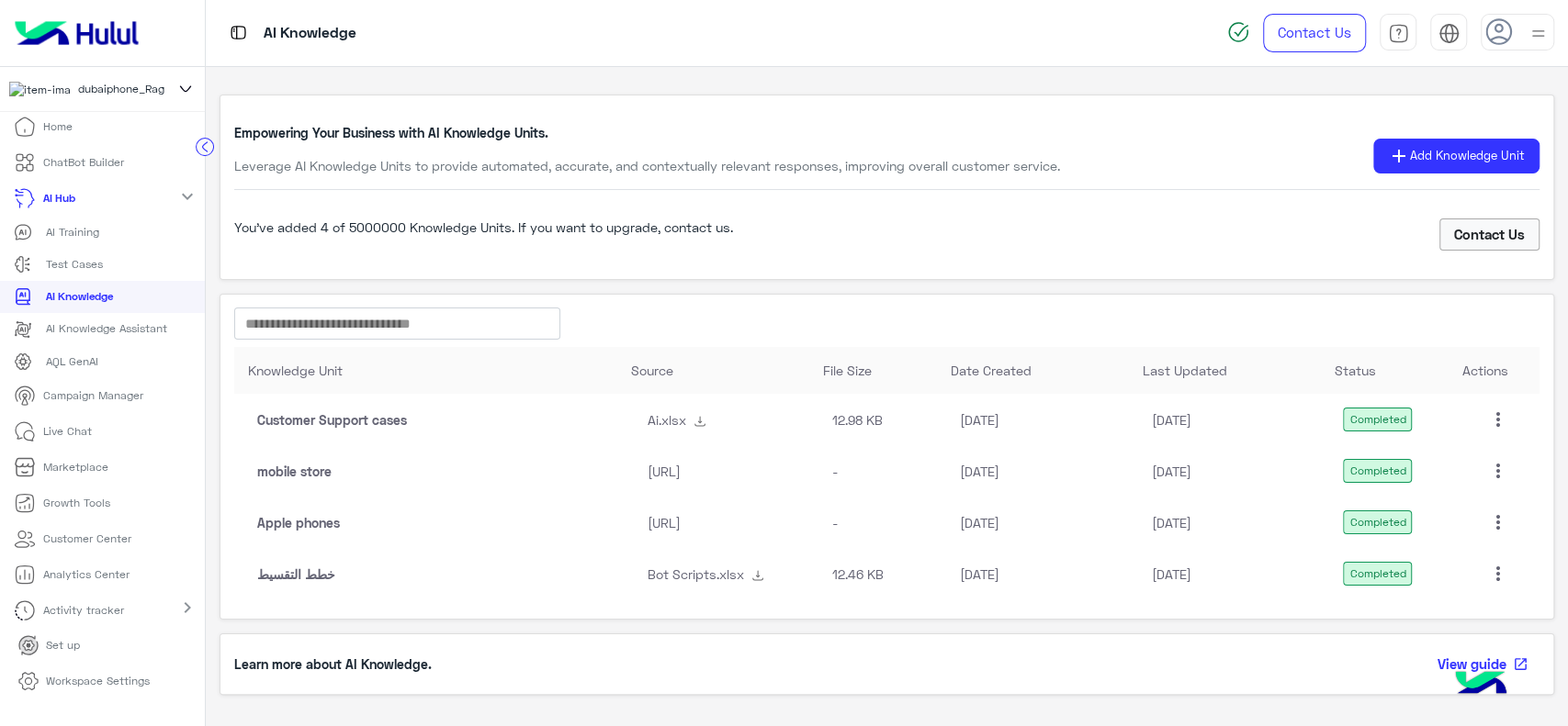
click at [103, 233] on div "AI Training" at bounding box center [102, 232] width 177 height 18
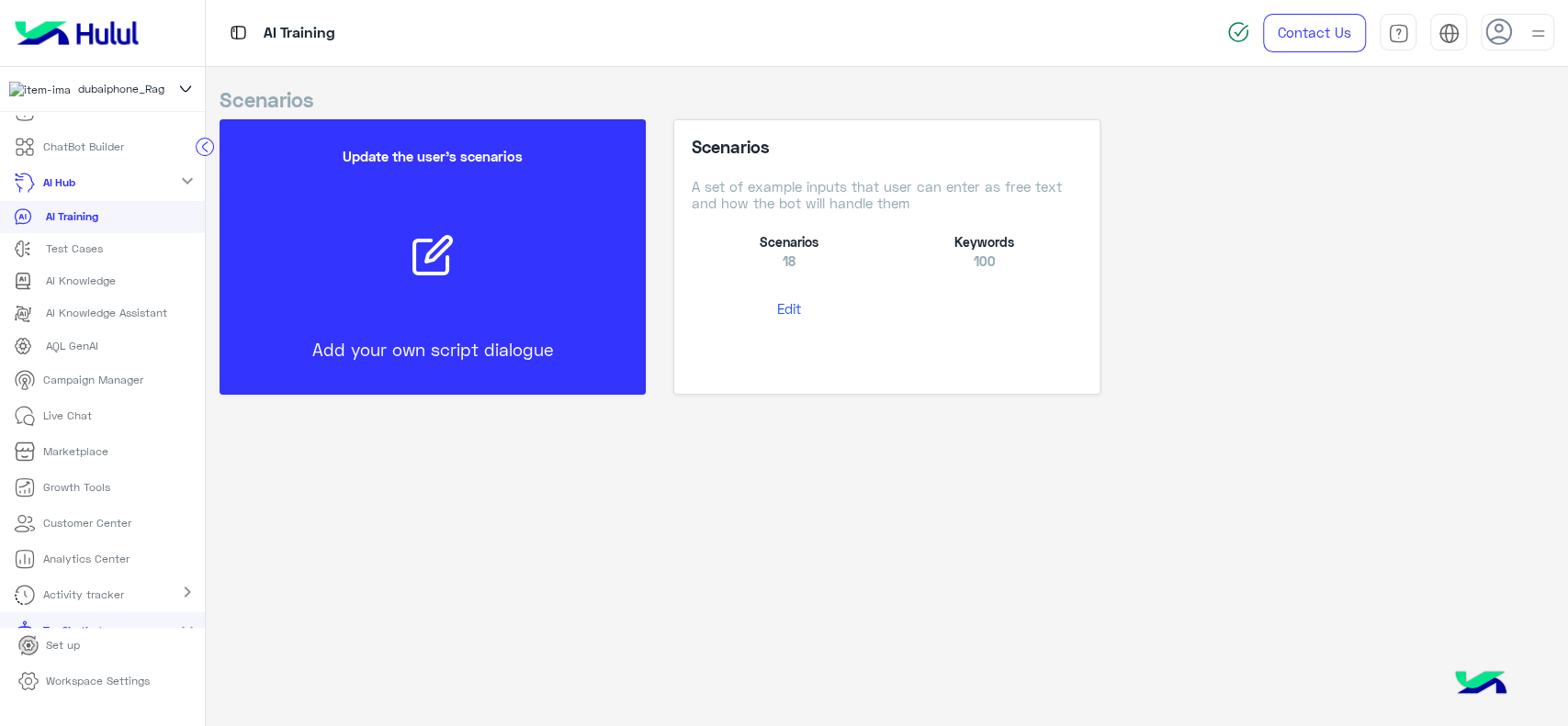
click at [81, 700] on link "Workspace Settings" at bounding box center [84, 681] width 161 height 36
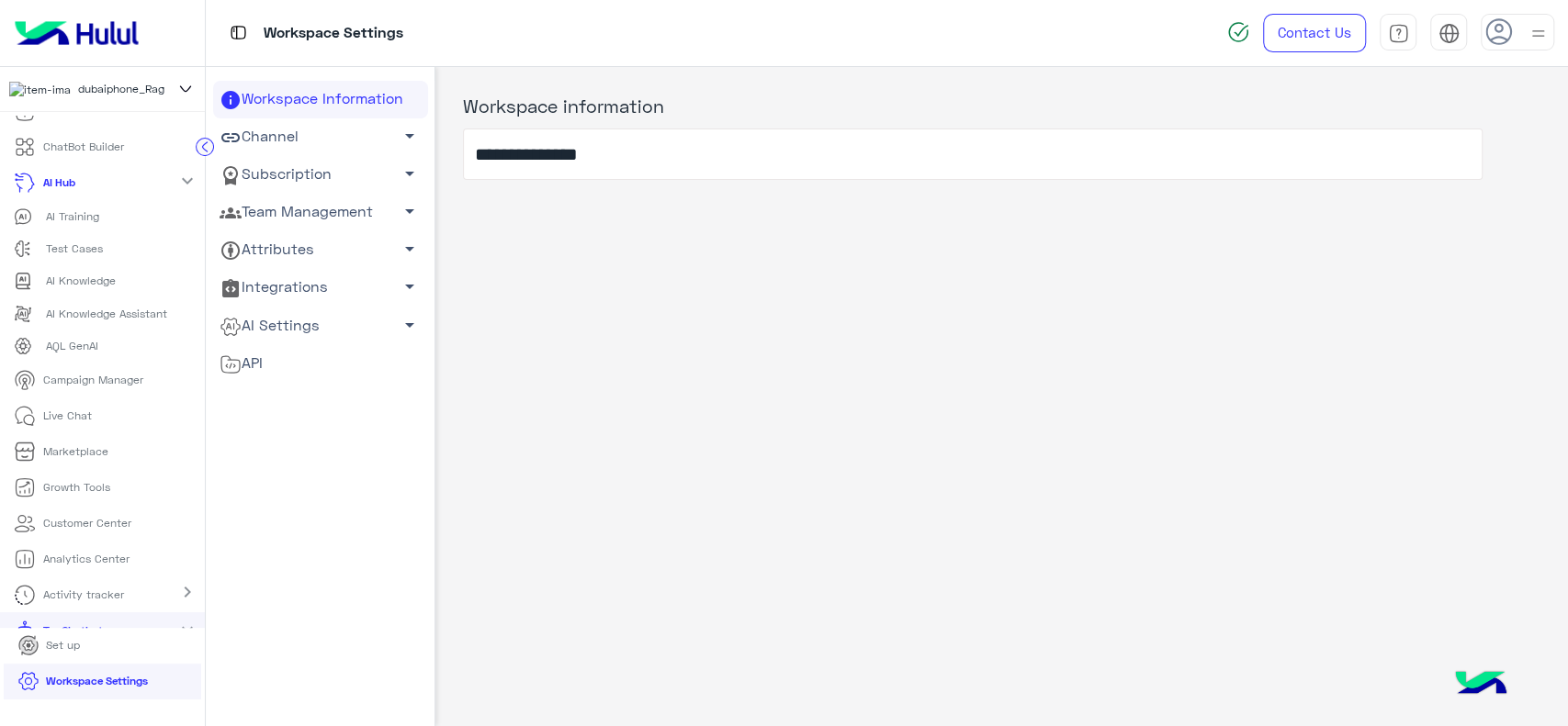
click at [314, 221] on link "Team Management arrow_drop_down" at bounding box center [321, 212] width 215 height 38
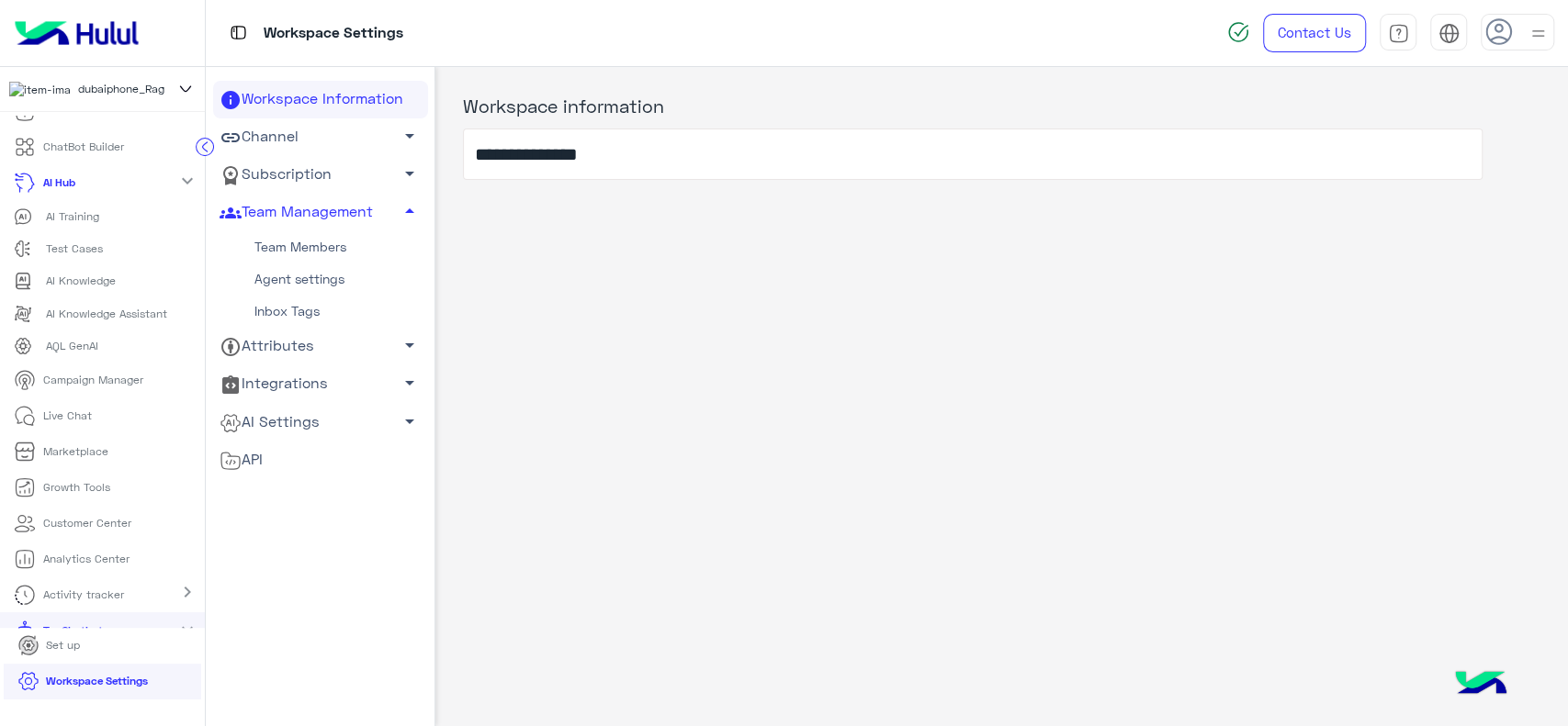
click at [279, 417] on link "AI Settings arrow_drop_down" at bounding box center [321, 422] width 215 height 38
click at [275, 456] on link "Conversational AI Models" at bounding box center [321, 457] width 215 height 32
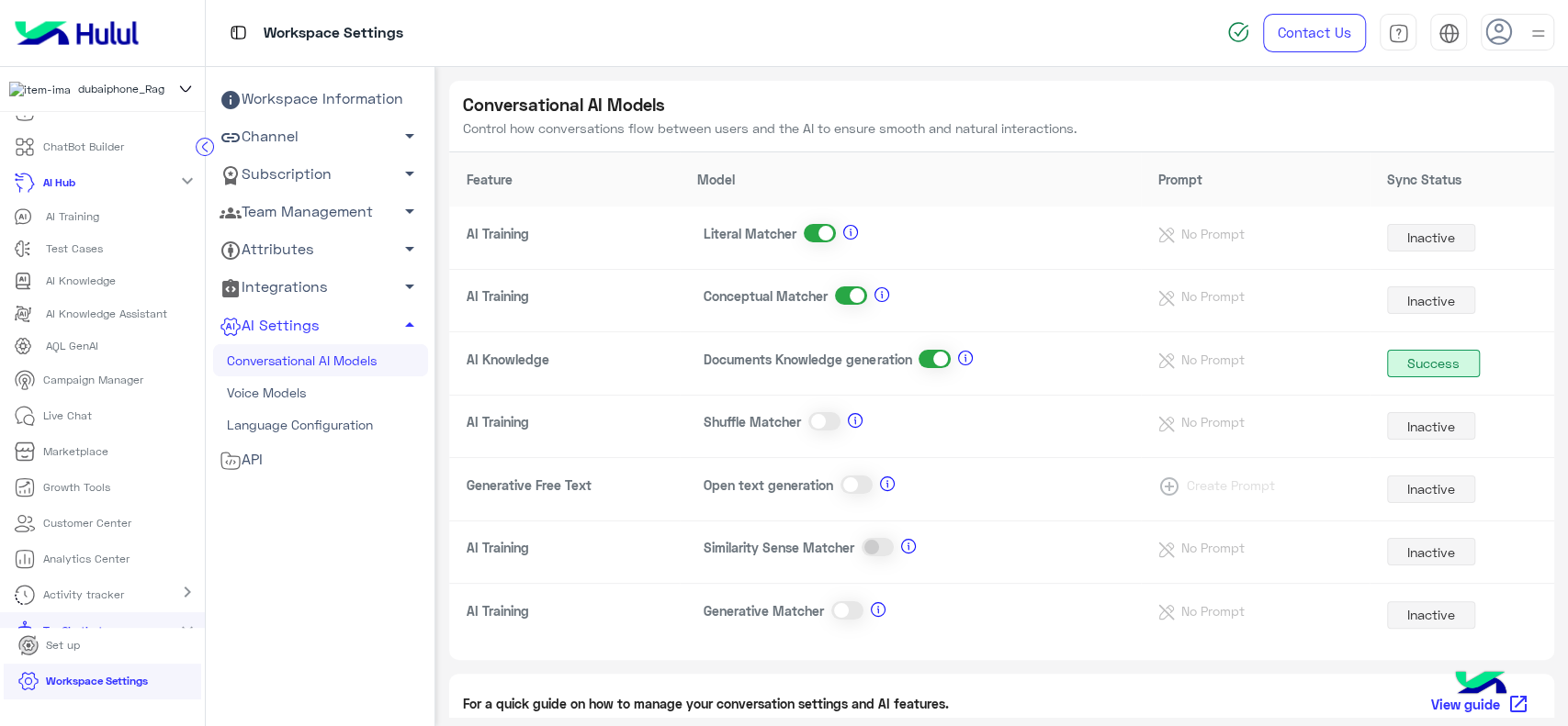
click at [813, 236] on span at bounding box center [819, 233] width 32 height 18
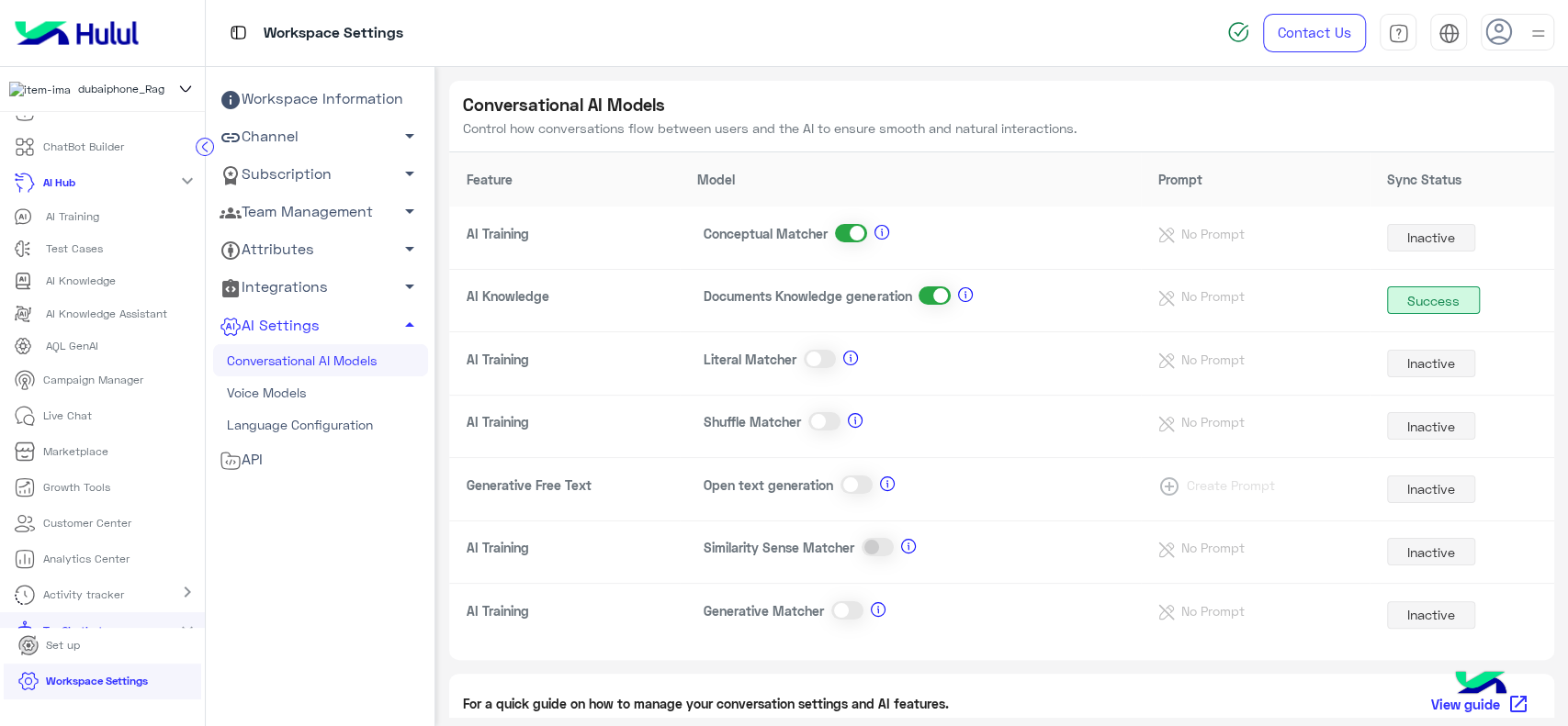
click at [852, 235] on span at bounding box center [850, 233] width 32 height 18
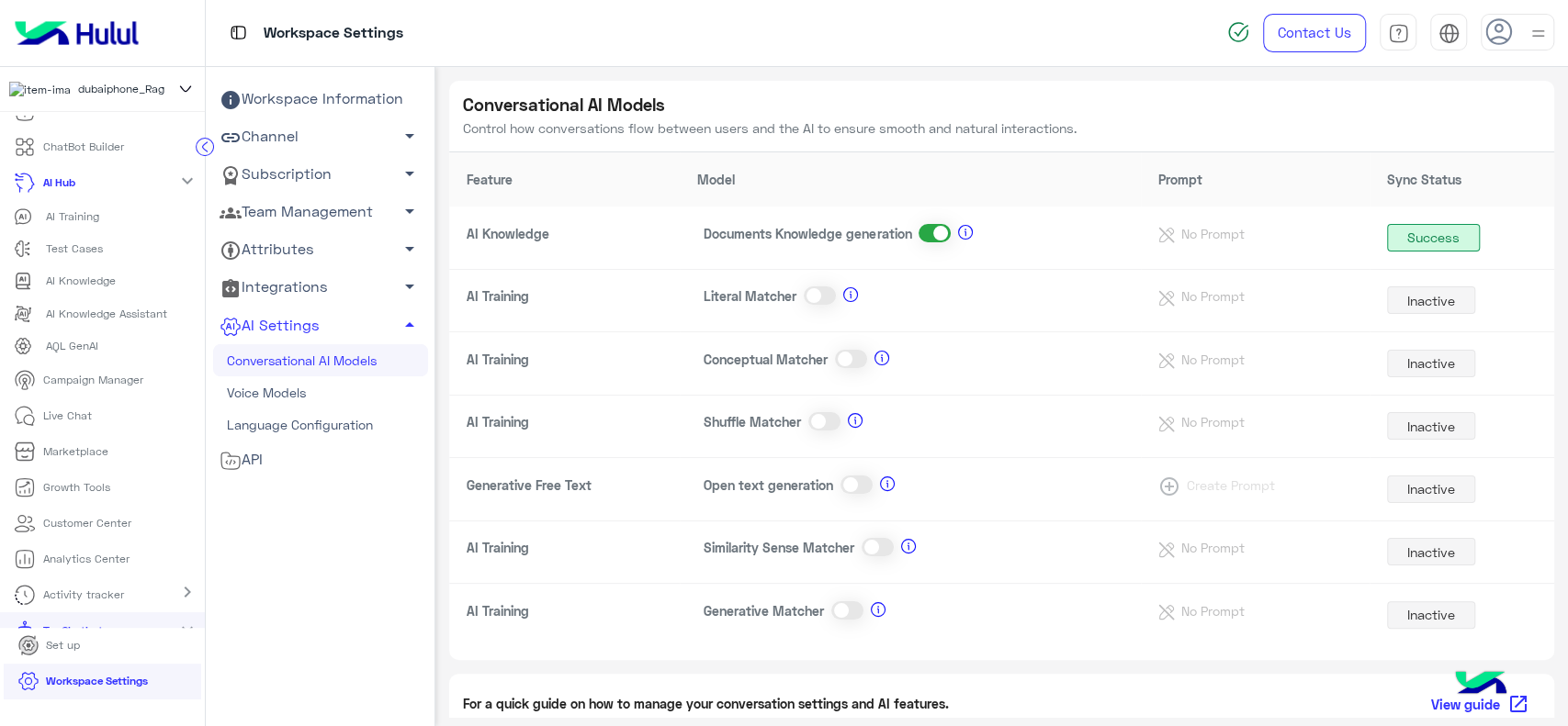
click at [838, 363] on span at bounding box center [850, 359] width 32 height 18
click at [1058, 182] on th "Model" at bounding box center [911, 179] width 462 height 54
click at [926, 239] on span at bounding box center [934, 233] width 32 height 18
click at [928, 484] on span at bounding box center [934, 485] width 32 height 18
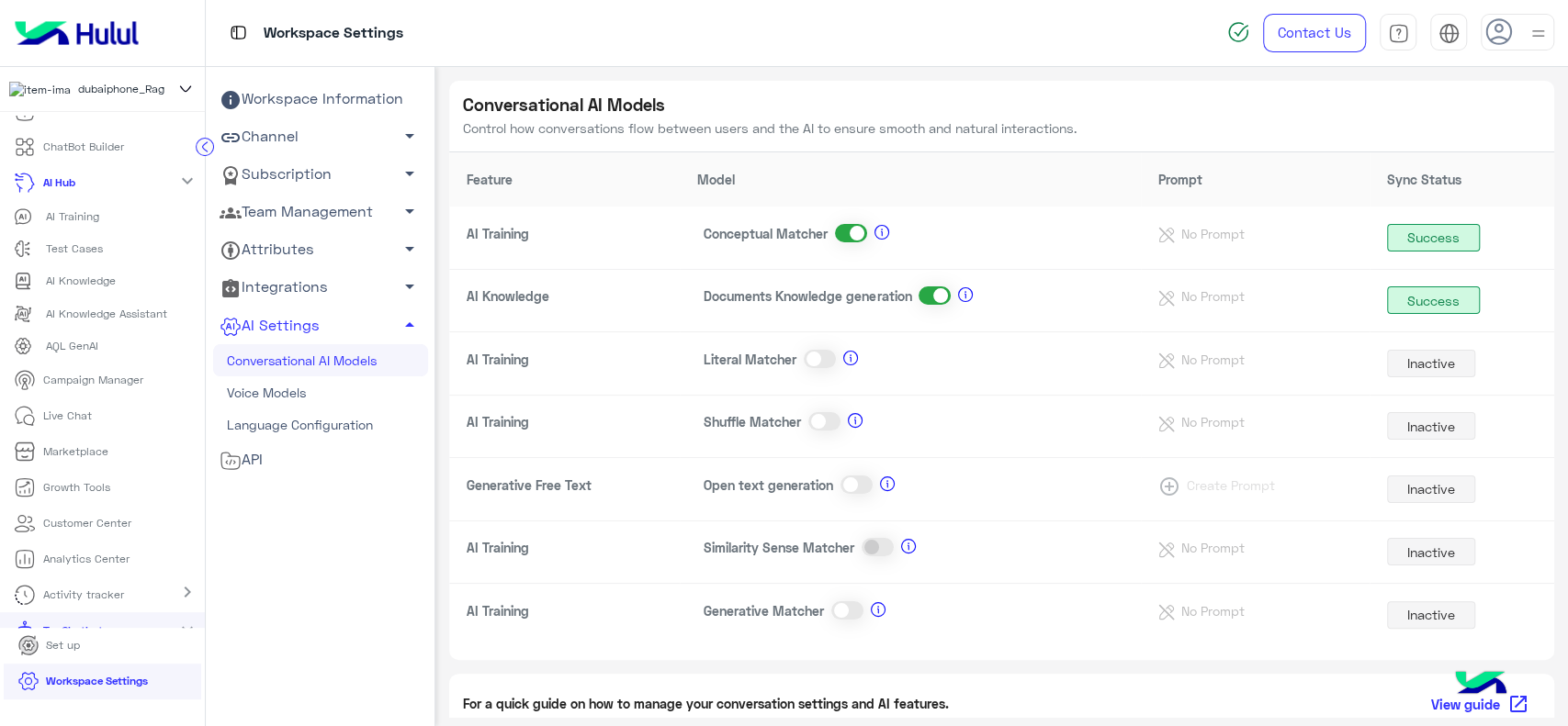
click at [88, 234] on link "AI Training" at bounding box center [102, 216] width 205 height 32
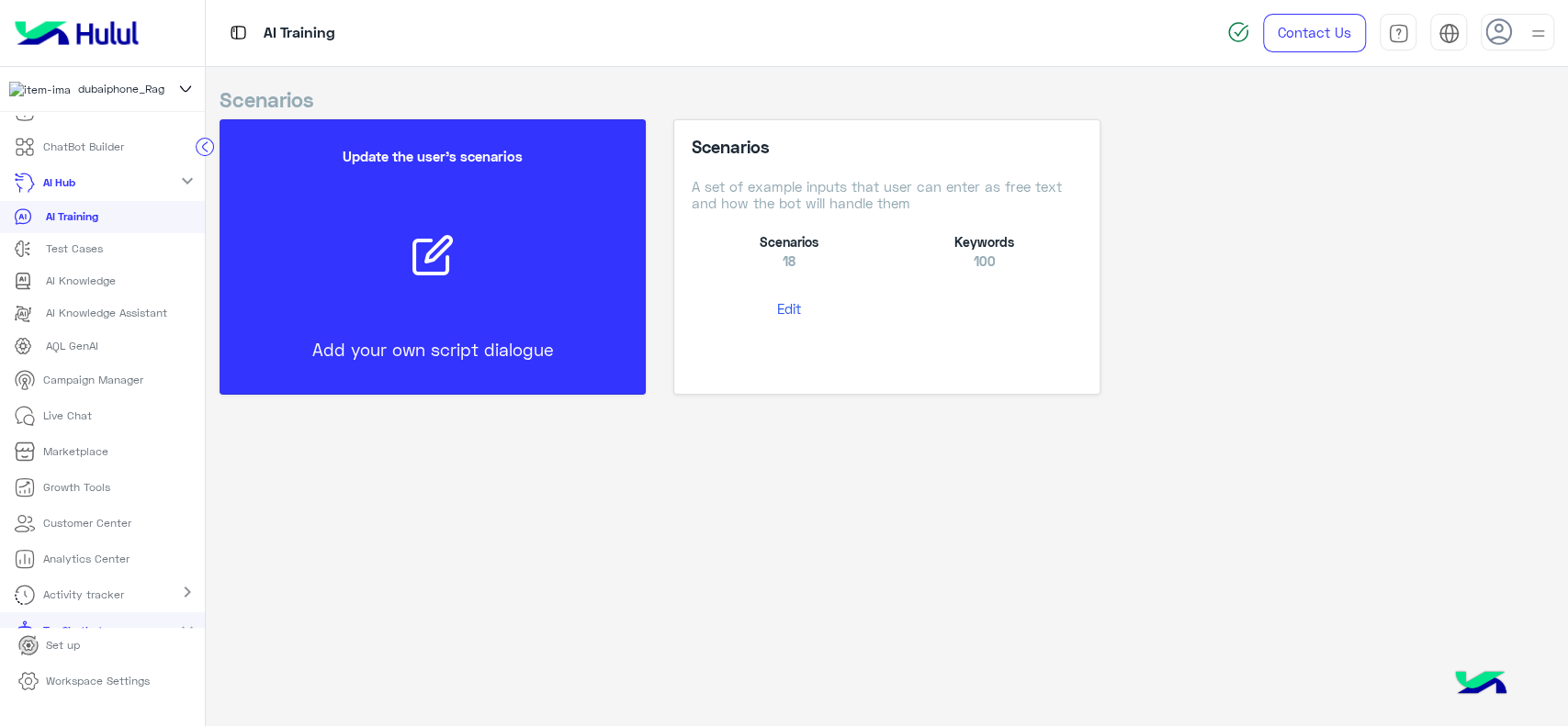
click at [1104, 249] on div "Scenarios A set of example inputs that user can enter as free text and how the …" at bounding box center [886, 257] width 454 height 275
click at [799, 309] on button "Edit" at bounding box center [788, 308] width 195 height 34
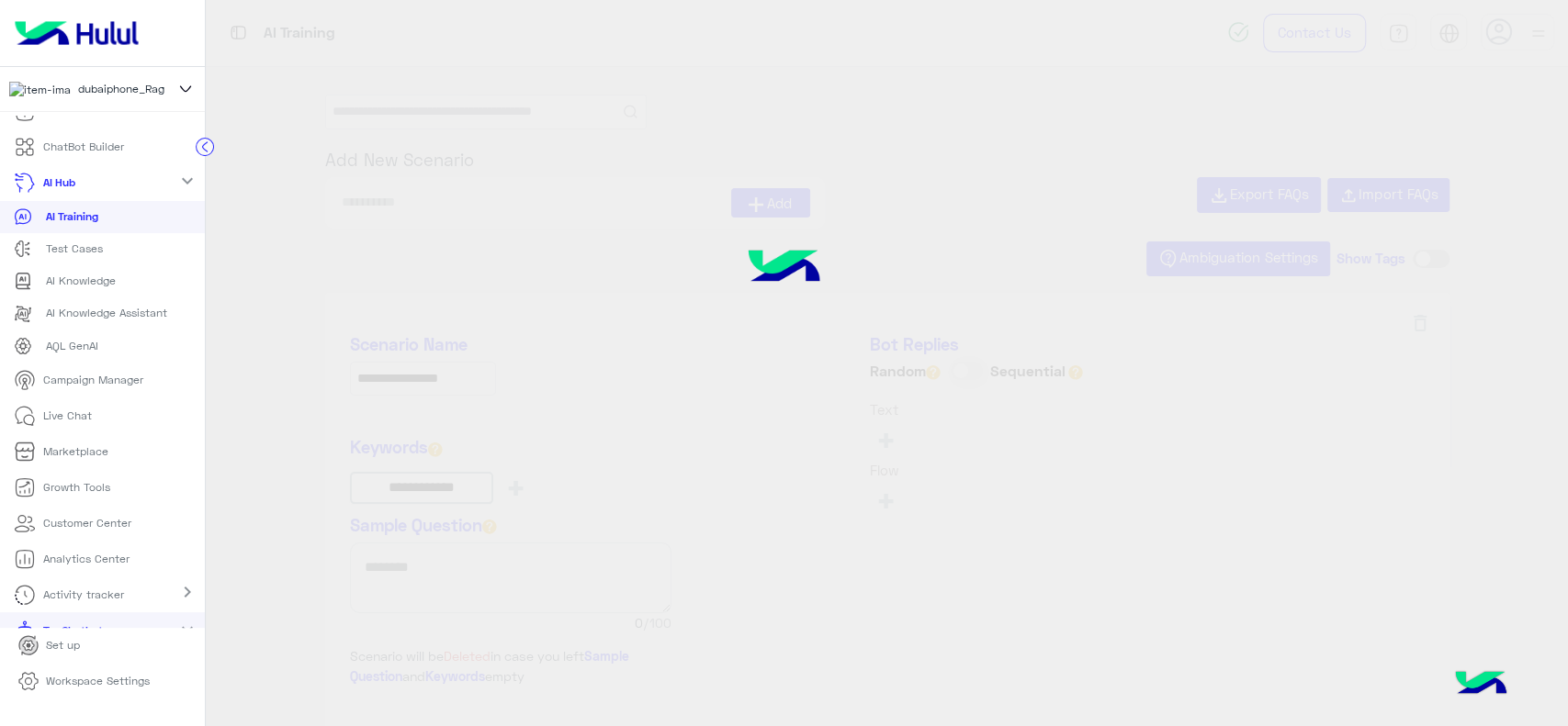
type input "**********"
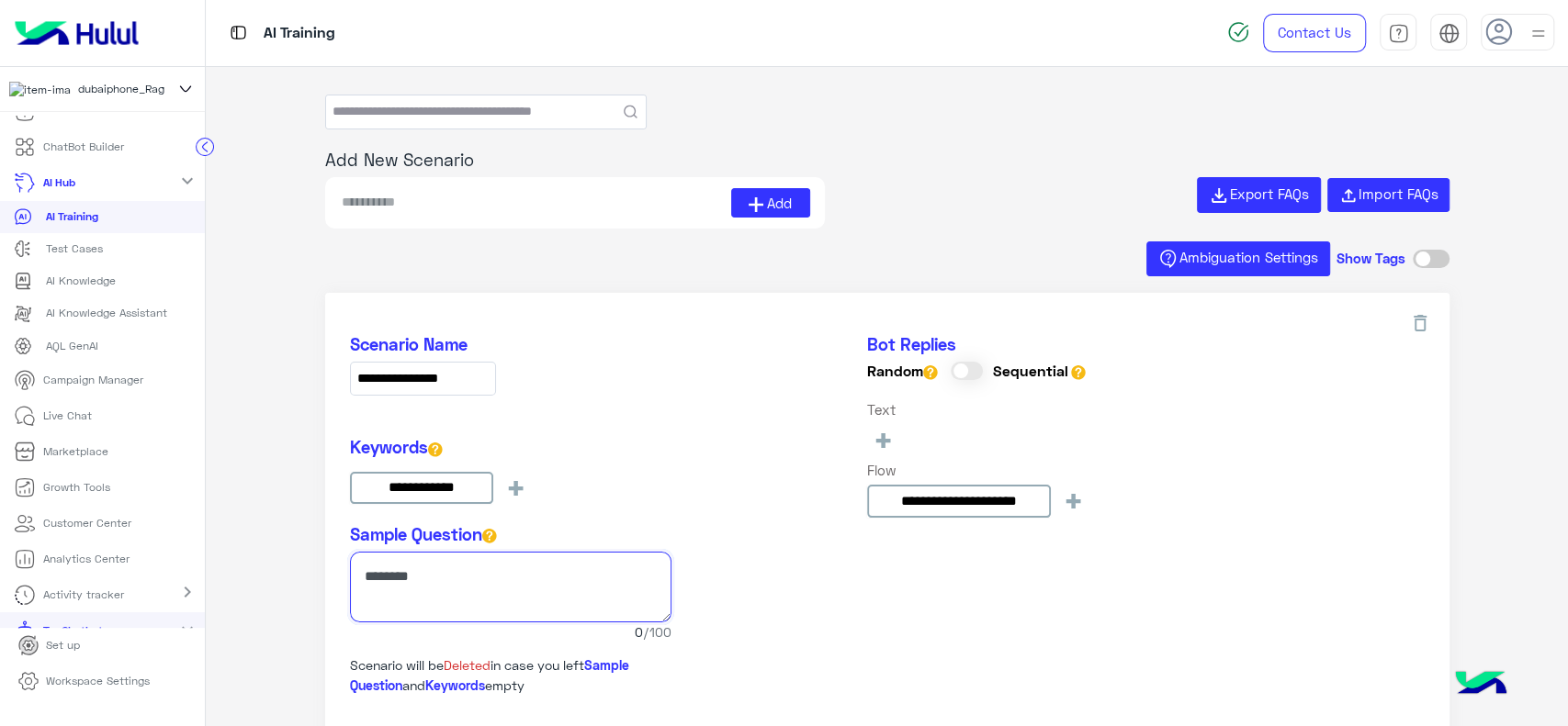
click at [465, 577] on textarea at bounding box center [511, 586] width 322 height 71
paste textarea "**********"
type textarea "**********"
click at [510, 484] on span "+" at bounding box center [516, 487] width 21 height 30
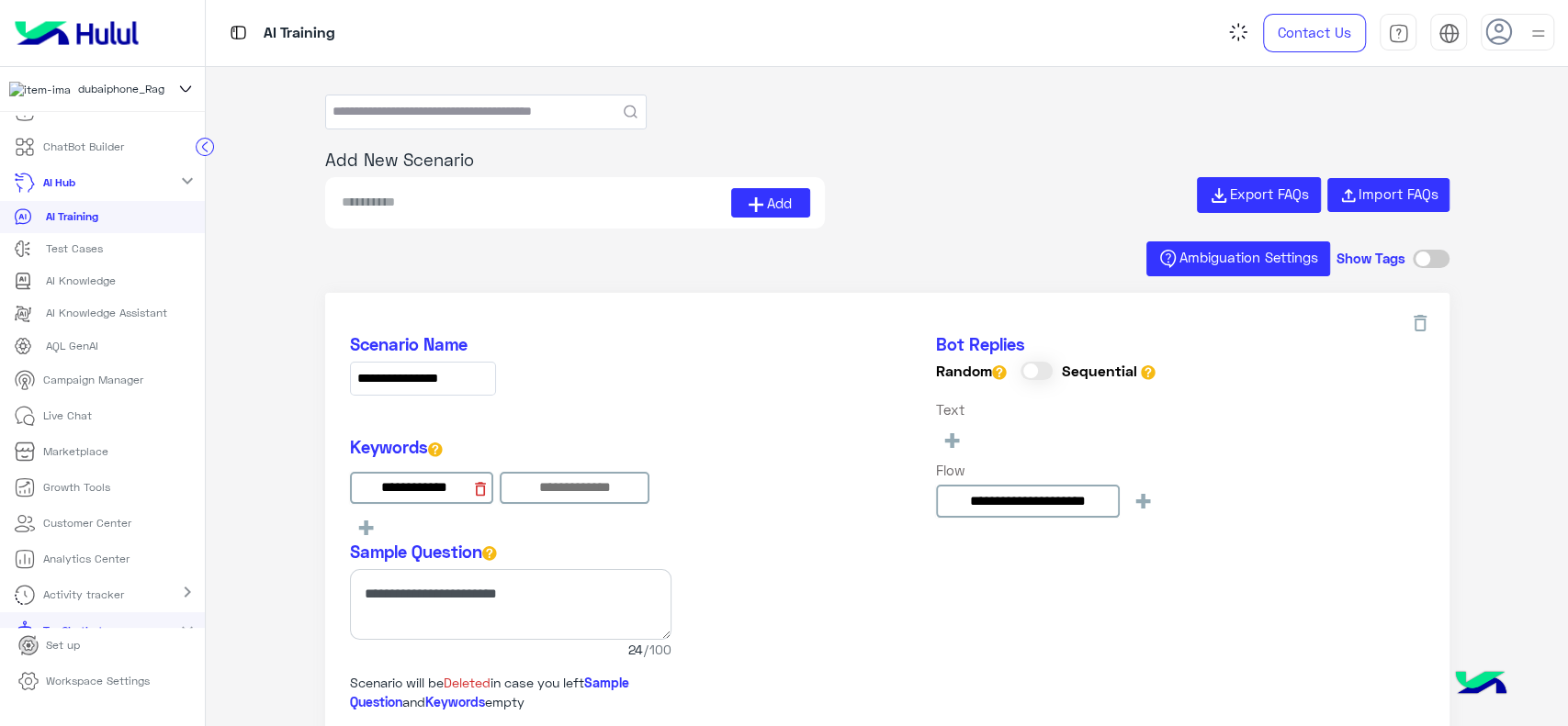
click at [474, 488] on div "**********" at bounding box center [511, 489] width 322 height 105
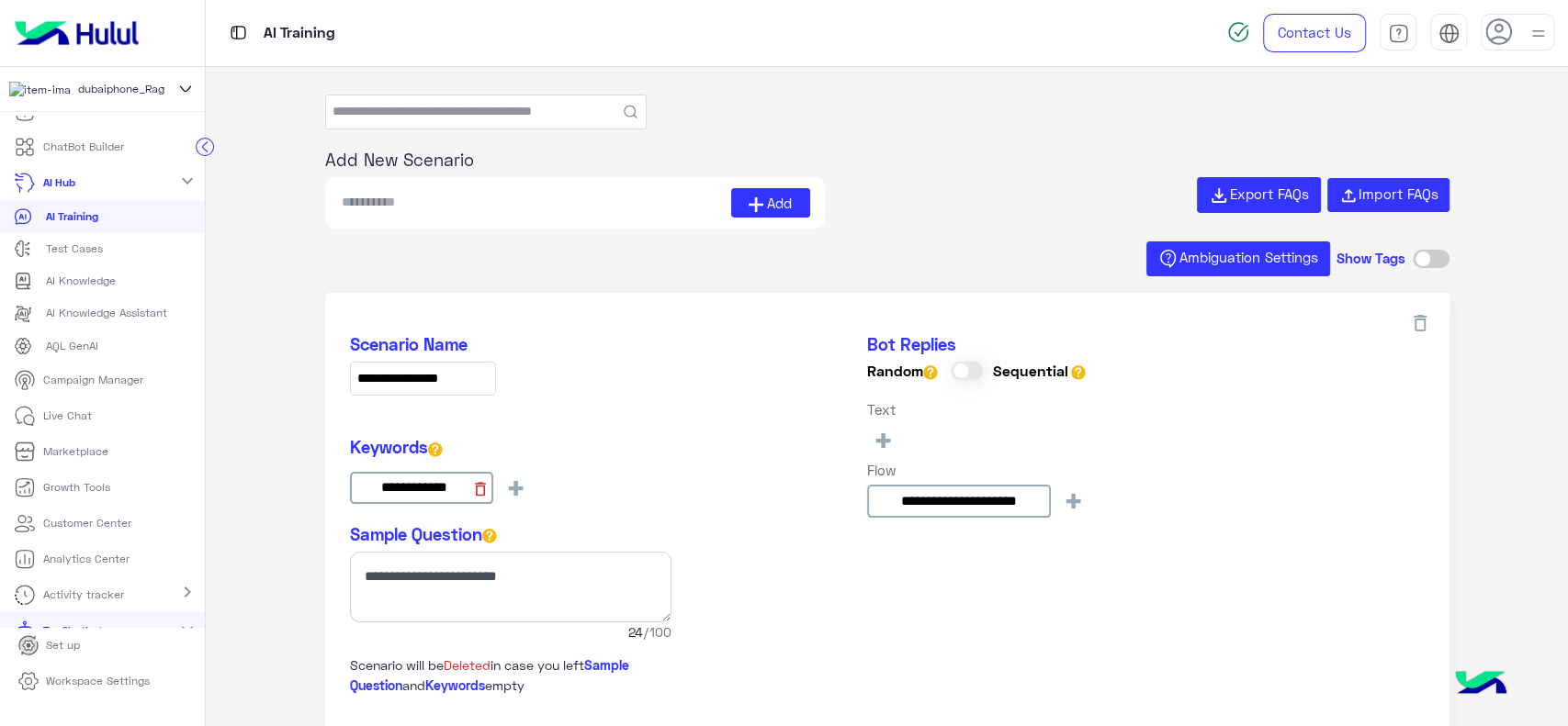
click at [478, 482] on icon at bounding box center [480, 489] width 11 height 14
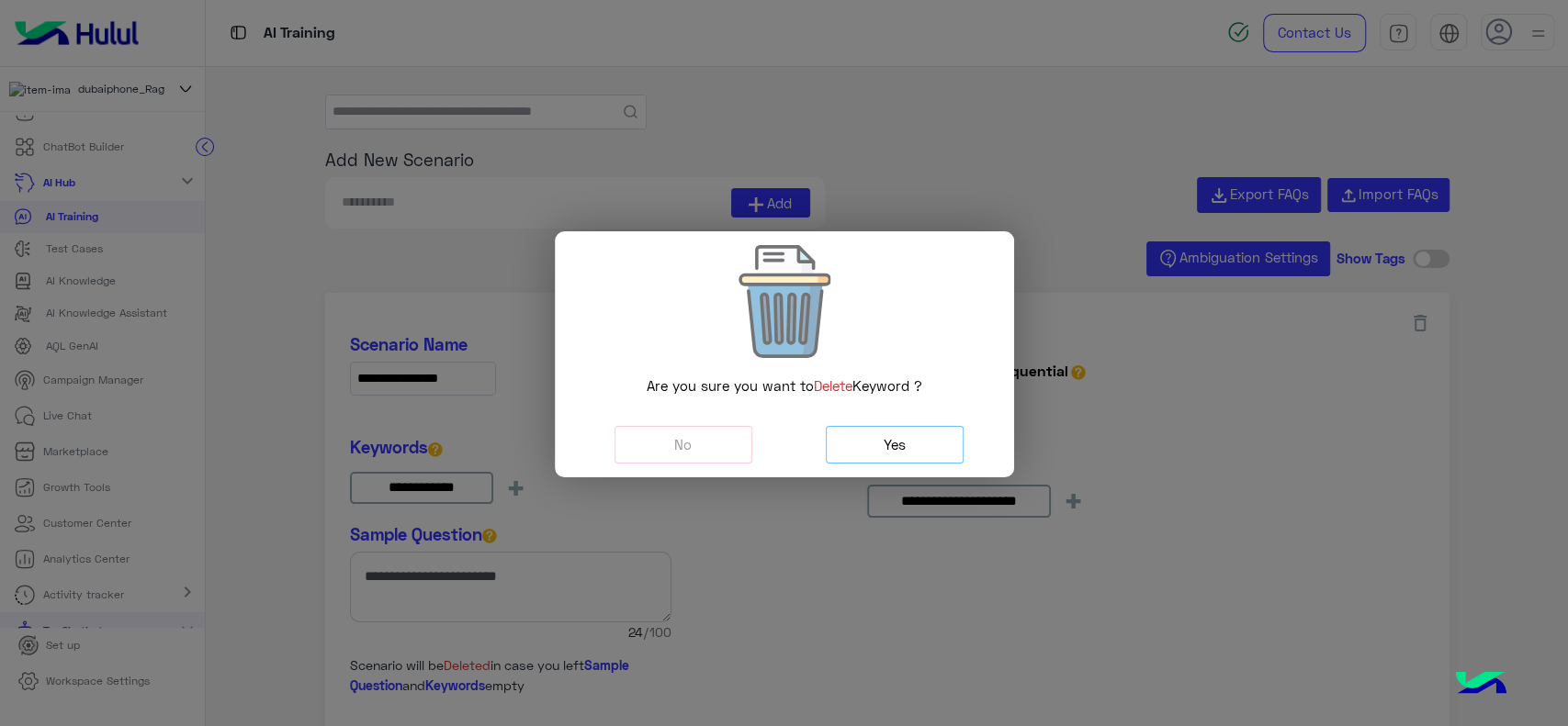
click at [913, 436] on button "Yes" at bounding box center [895, 445] width 138 height 38
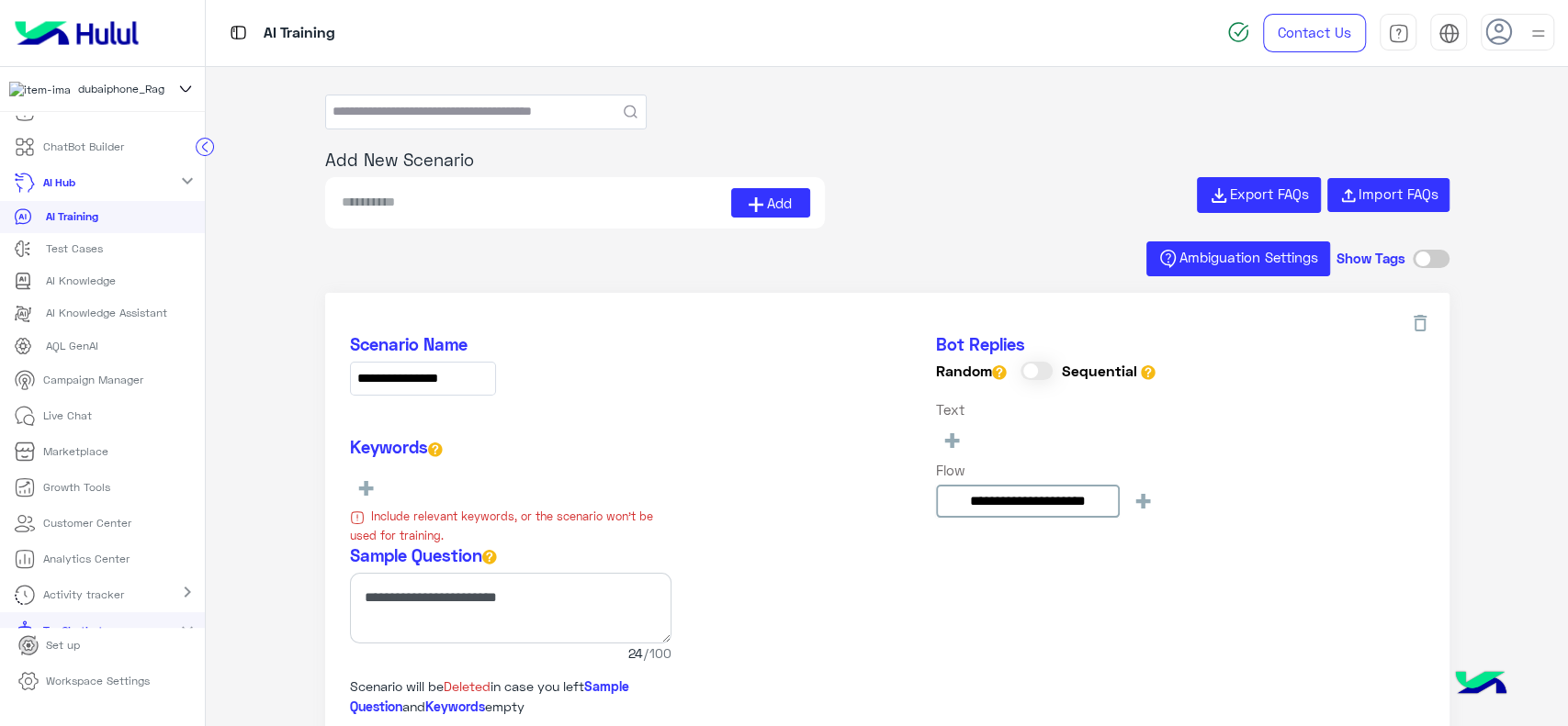
click at [700, 499] on div "**********" at bounding box center [887, 440] width 1075 height 211
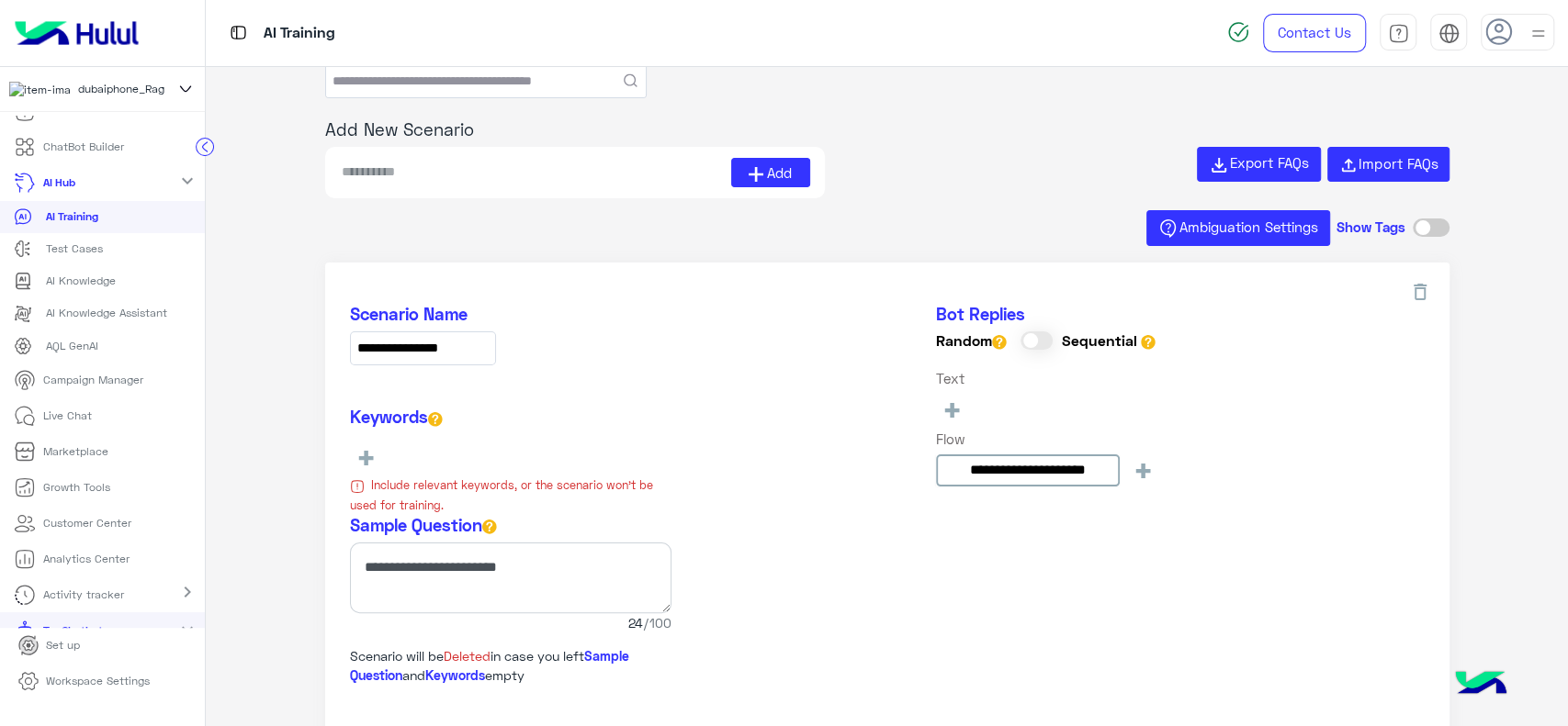
scroll to position [140, 0]
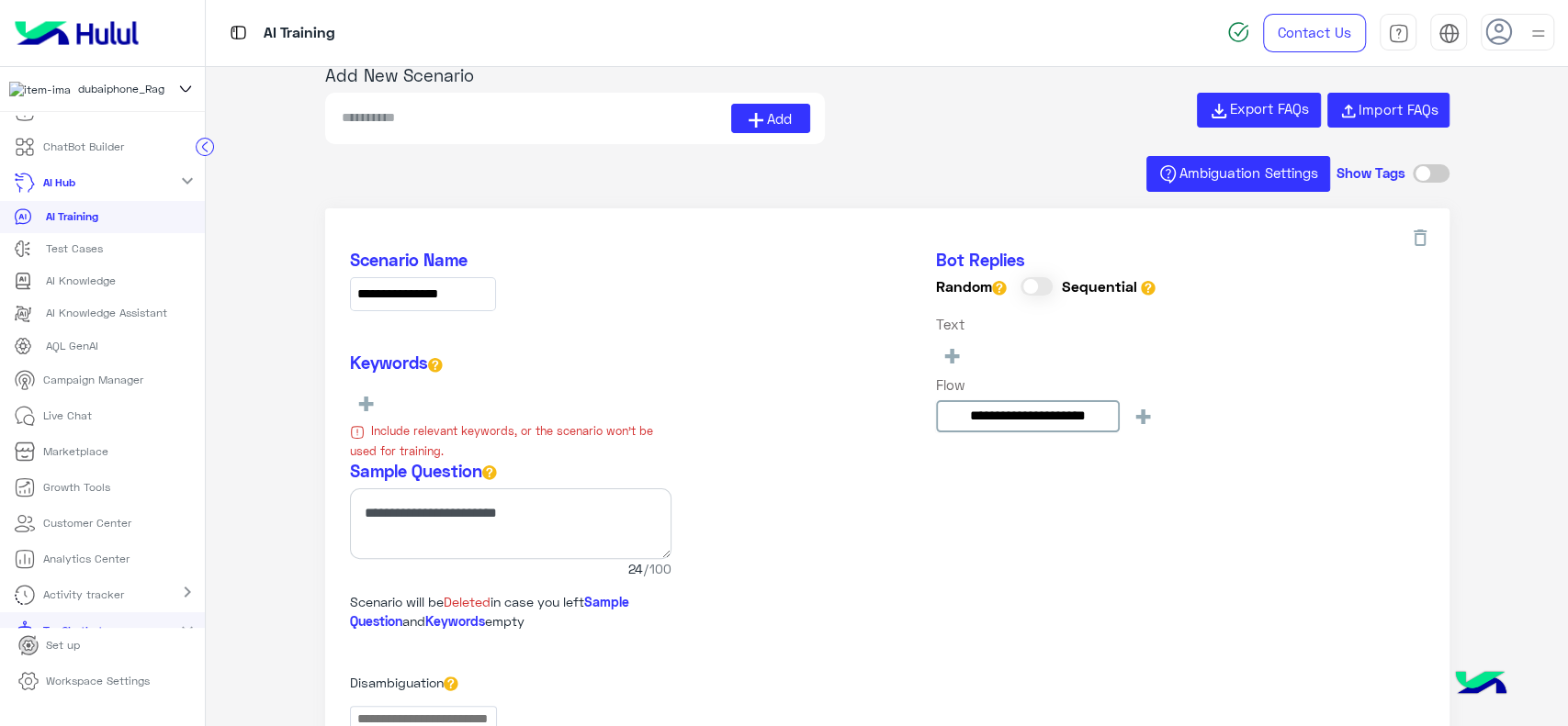
click at [118, 39] on img at bounding box center [77, 33] width 139 height 39
